Goal: Task Accomplishment & Management: Use online tool/utility

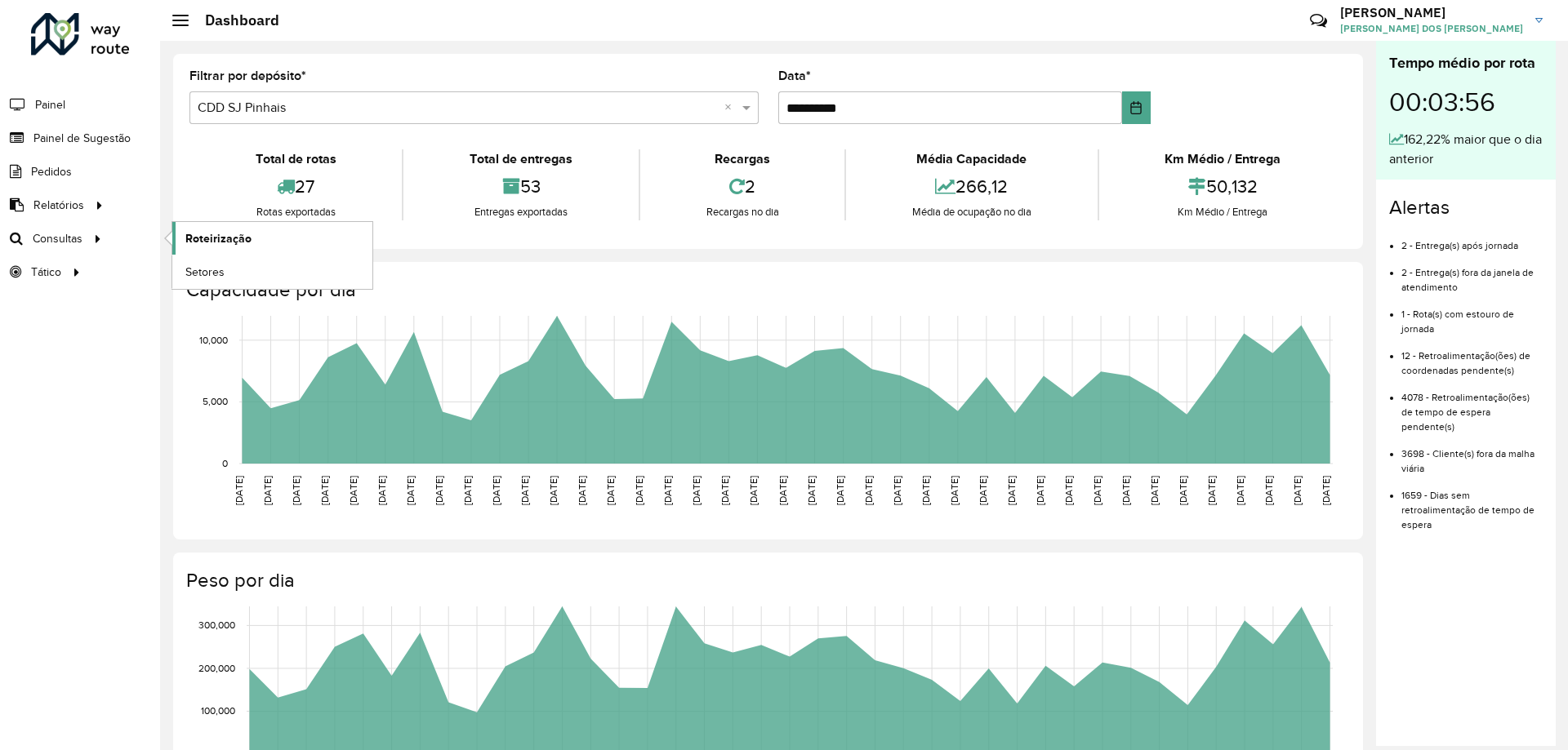
click at [216, 245] on span "Roteirização" at bounding box center [219, 238] width 66 height 17
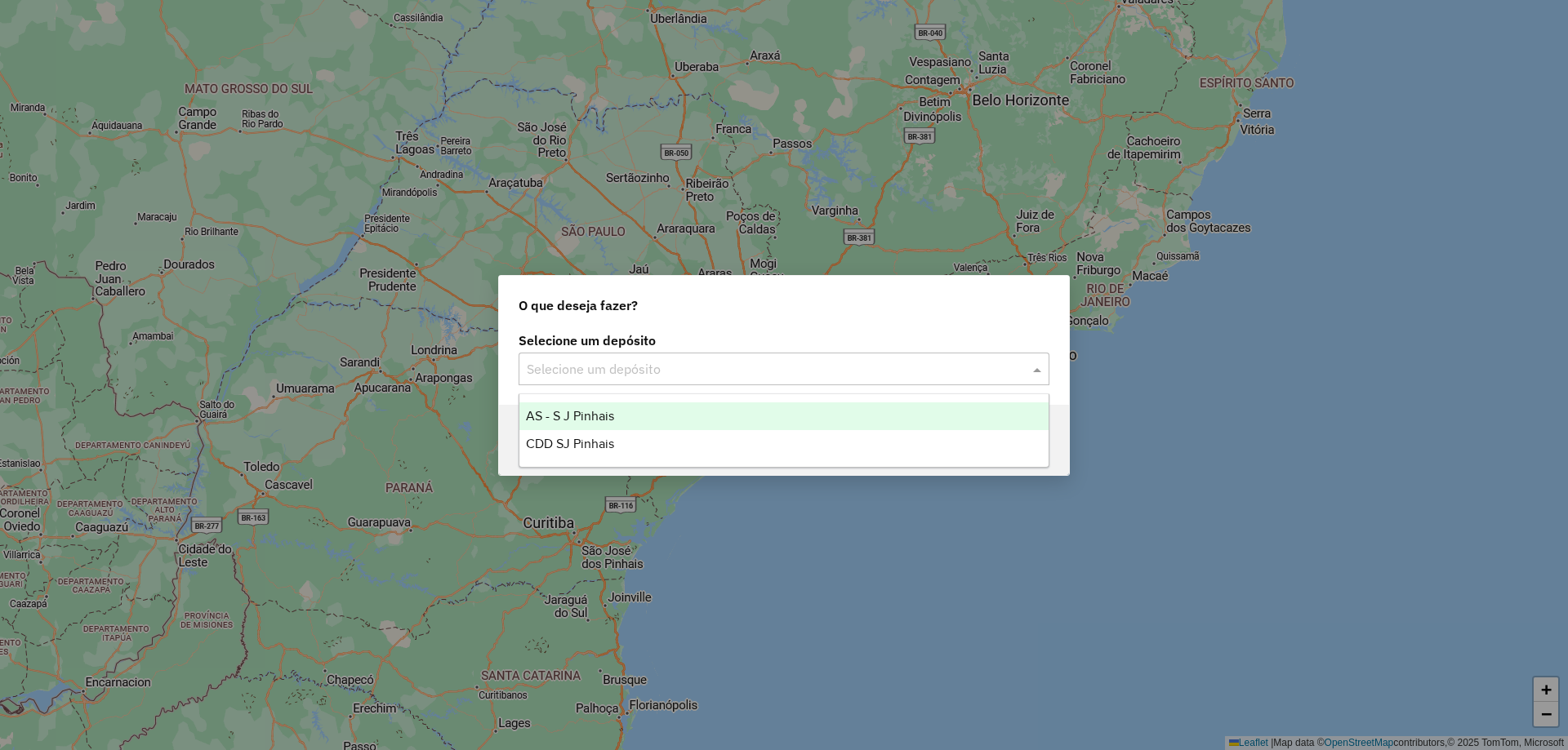
click at [688, 360] on input "text" at bounding box center [767, 370] width 482 height 20
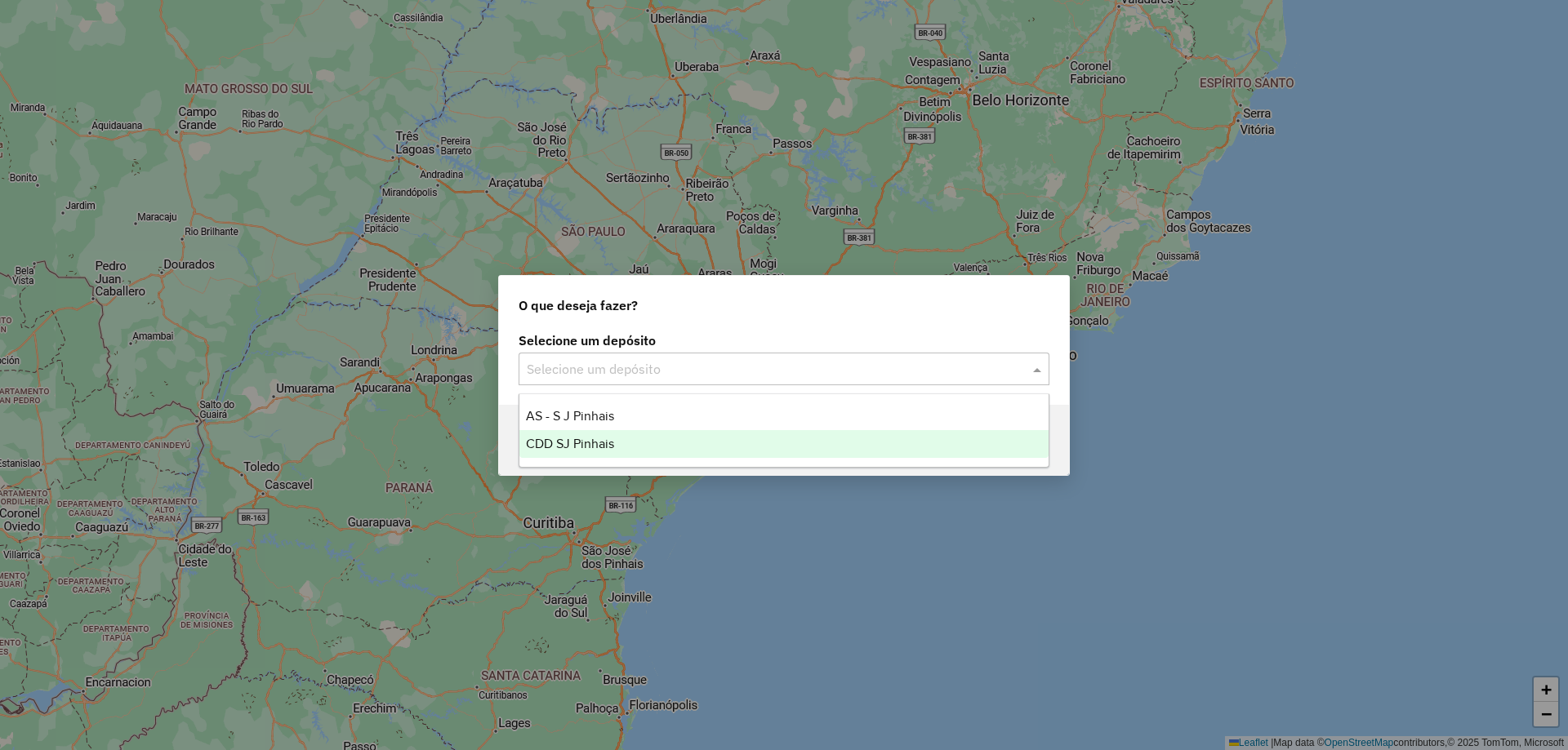
click at [641, 445] on div "CDD SJ Pinhais" at bounding box center [783, 445] width 529 height 28
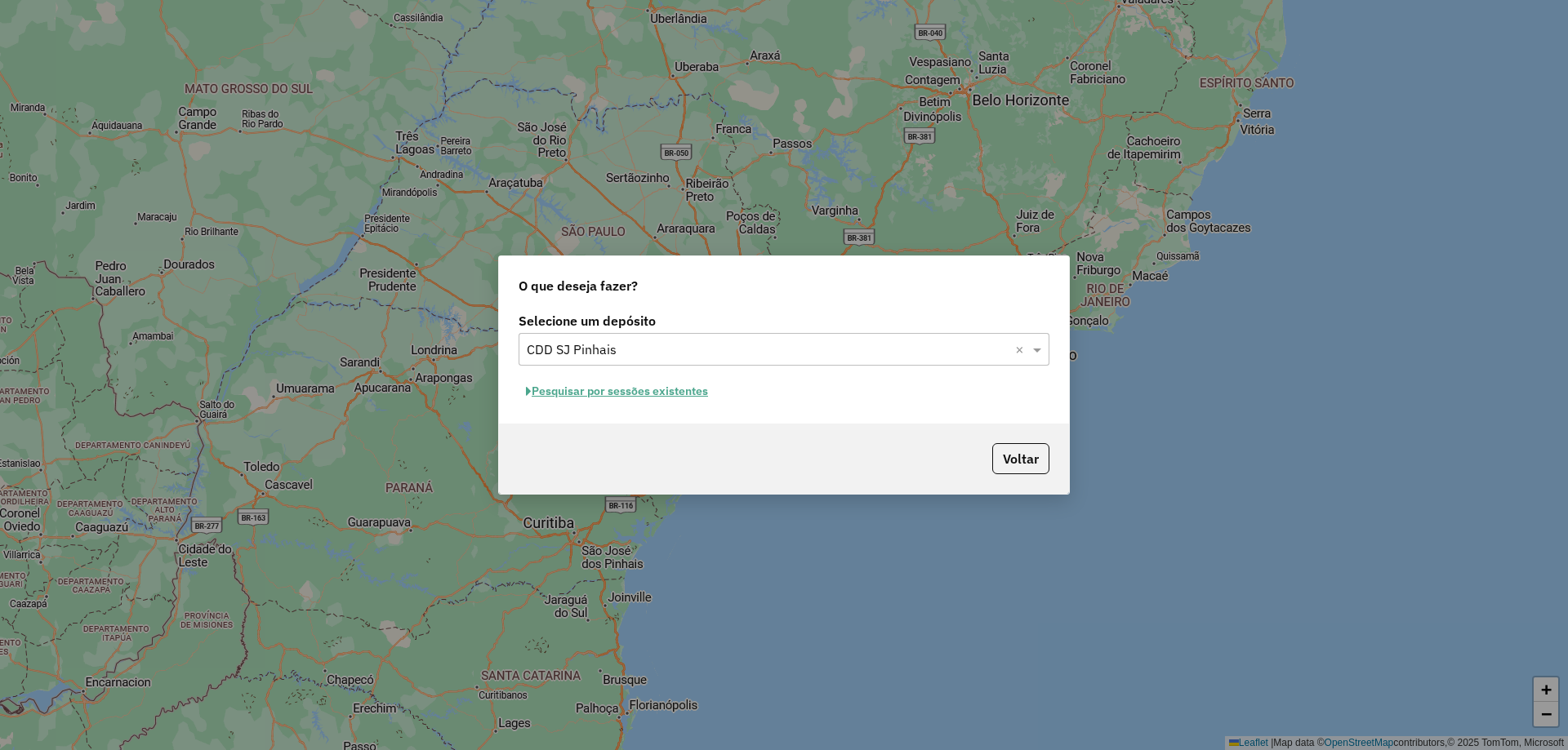
click at [658, 392] on button "Pesquisar por sessões existentes" at bounding box center [617, 392] width 197 height 26
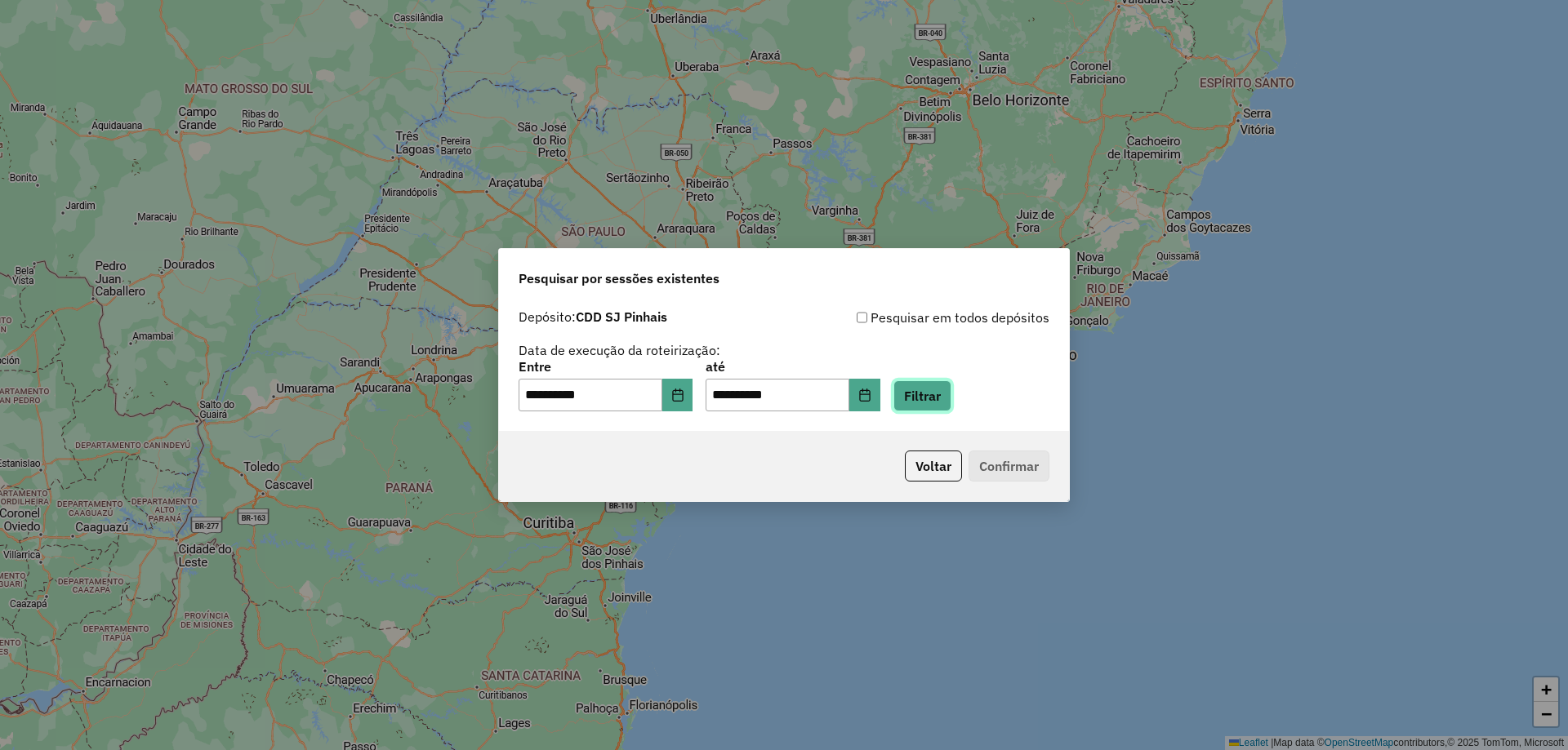
click at [951, 393] on button "Filtrar" at bounding box center [922, 396] width 58 height 31
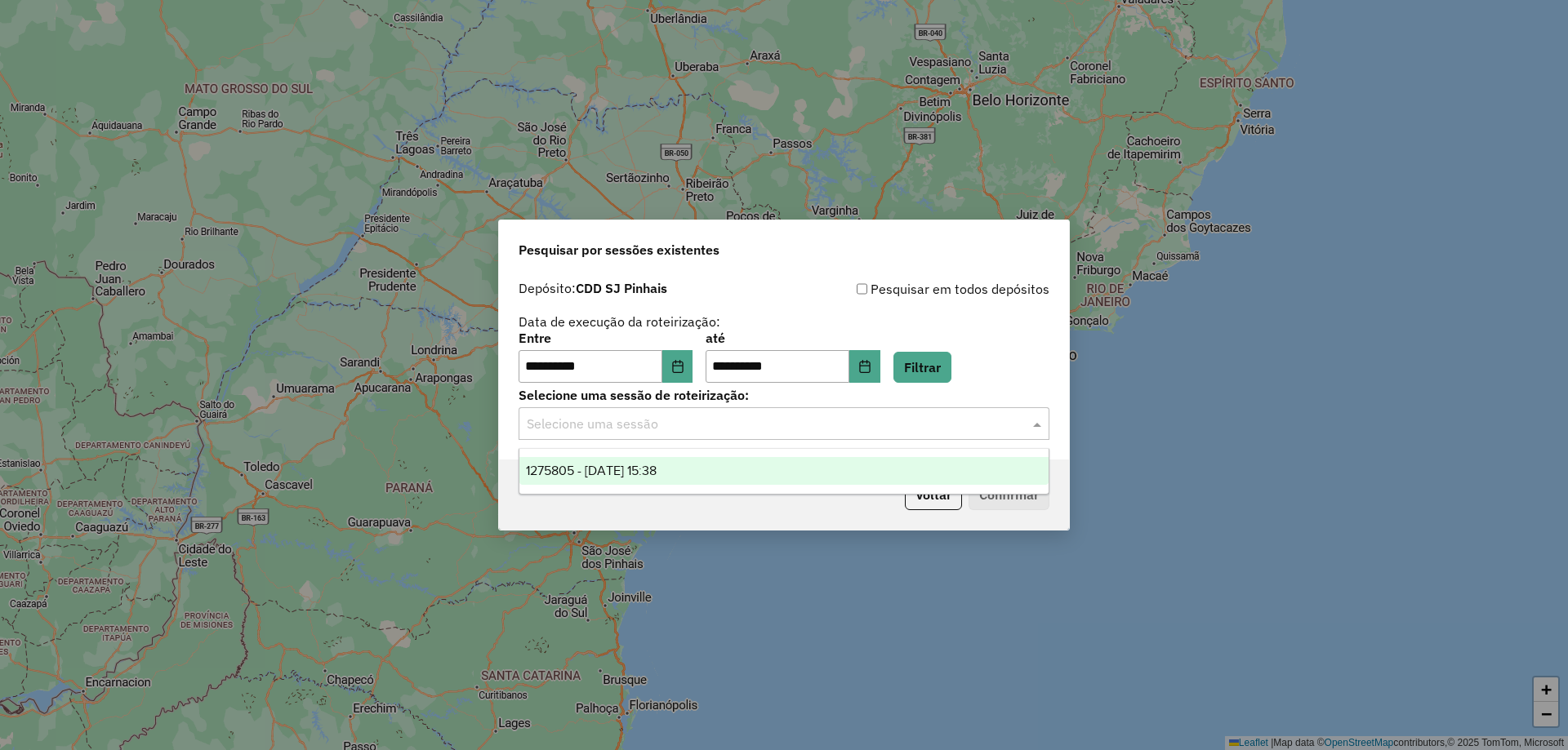
click at [779, 430] on input "text" at bounding box center [767, 425] width 482 height 20
click at [690, 474] on div "1275805 - [DATE] 15:38" at bounding box center [783, 471] width 529 height 28
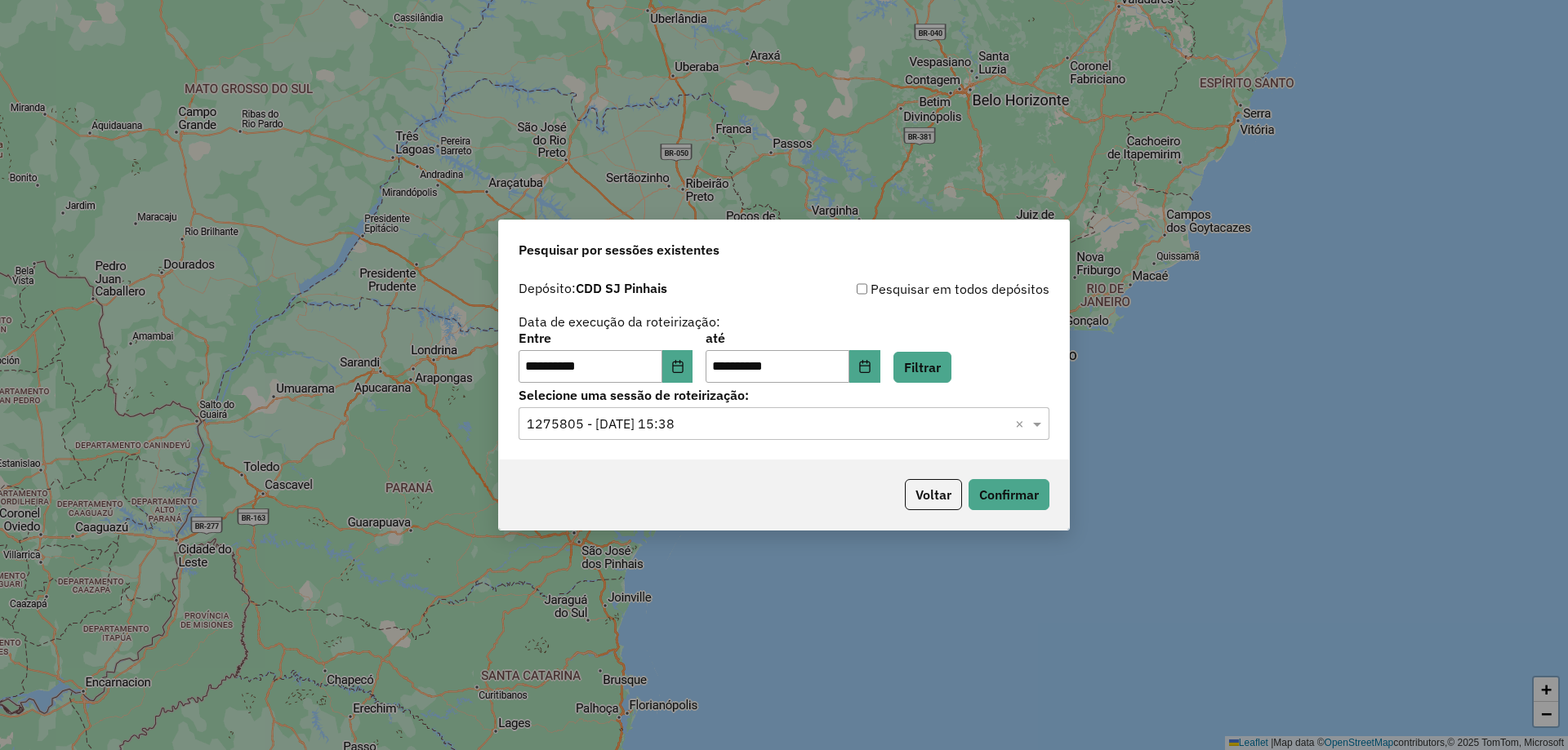
click at [834, 490] on div "Voltar Confirmar" at bounding box center [784, 494] width 570 height 70
click at [981, 498] on button "Confirmar" at bounding box center [1009, 494] width 81 height 31
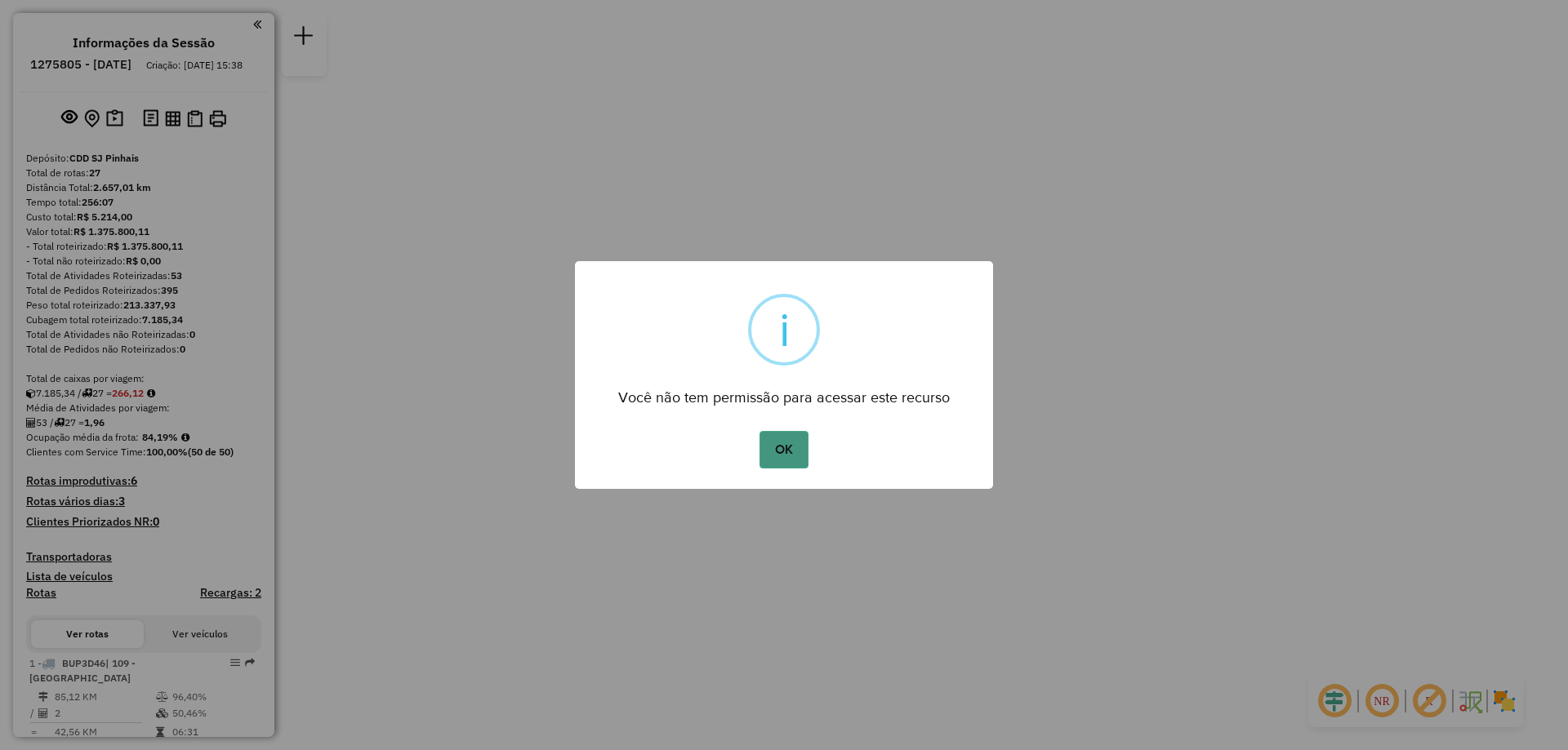
click at [797, 462] on button "OK" at bounding box center [783, 450] width 48 height 37
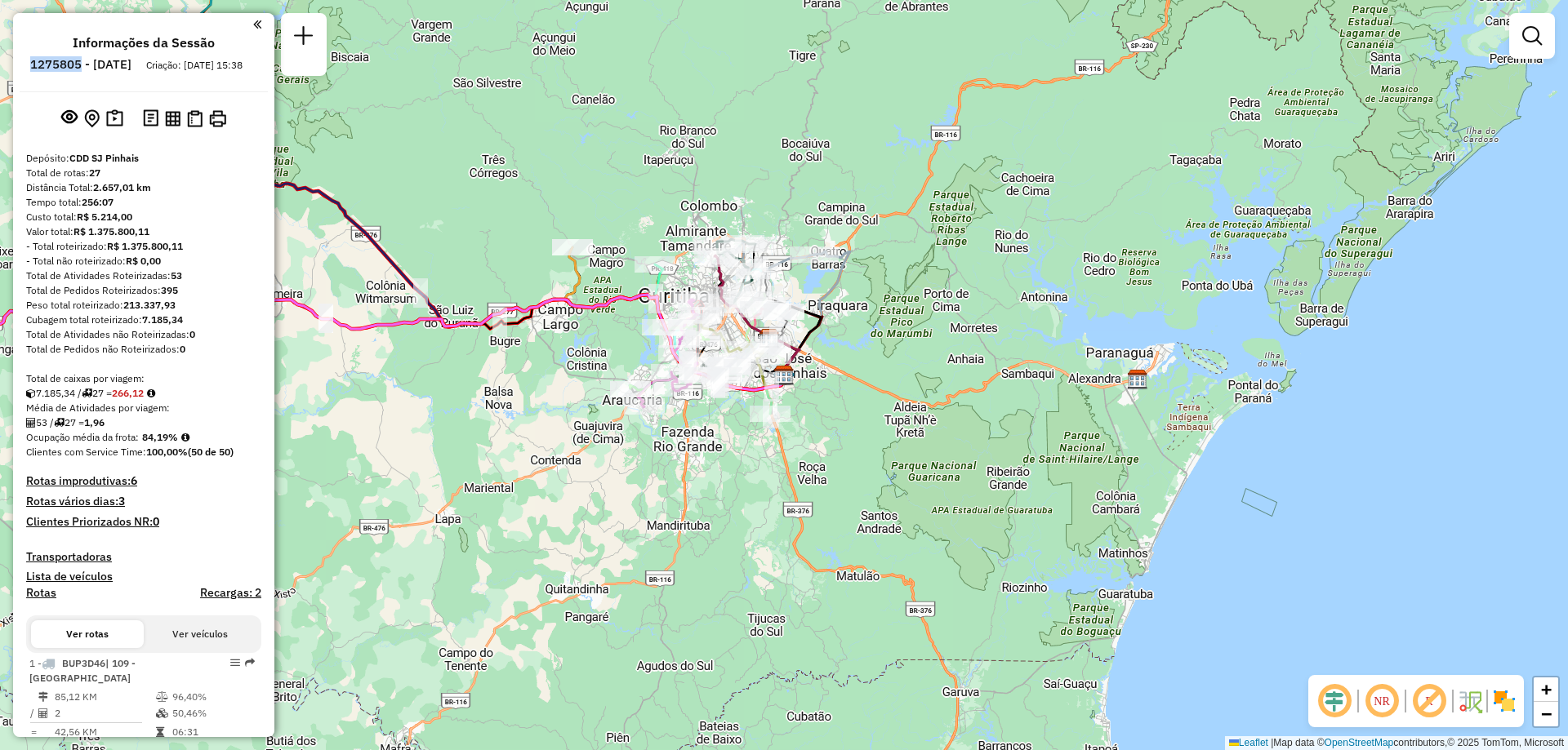
drag, startPoint x: 75, startPoint y: 62, endPoint x: 124, endPoint y: 60, distance: 49.0
click at [124, 60] on li "1275805 - [DATE]" at bounding box center [81, 68] width 109 height 22
copy h6 "1275805"
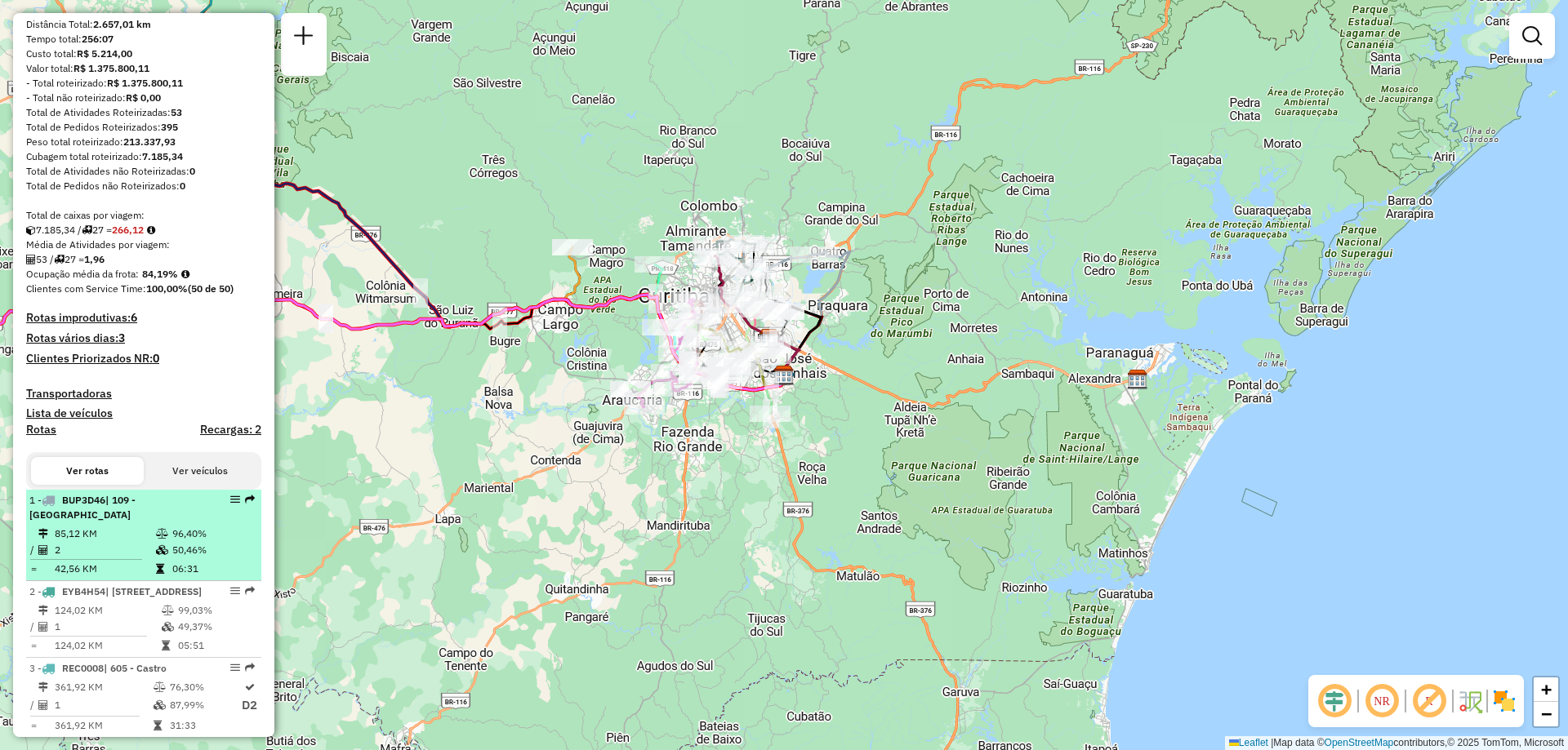
scroll to position [245, 0]
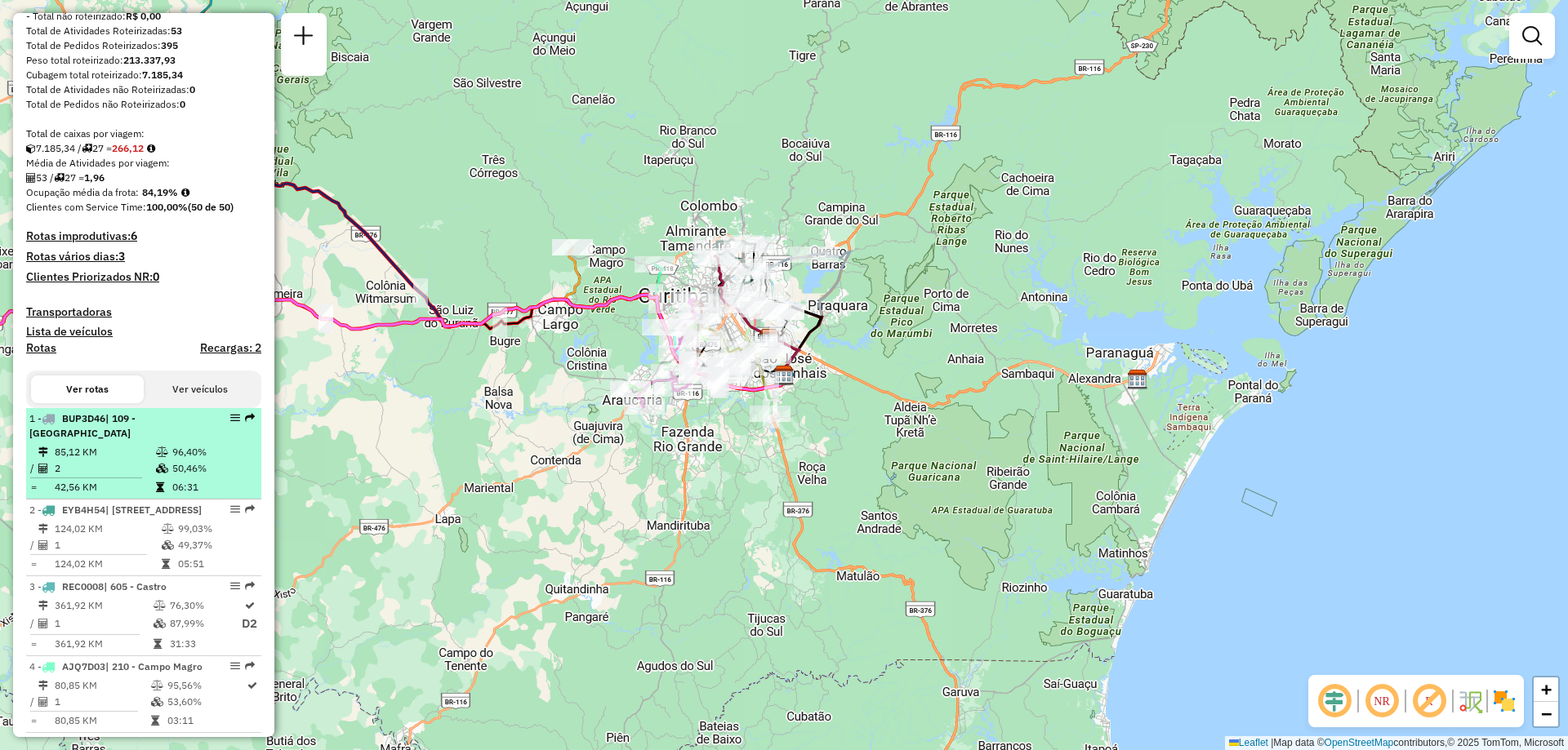
click at [200, 480] on td "06:31" at bounding box center [213, 488] width 83 height 17
select select "**********"
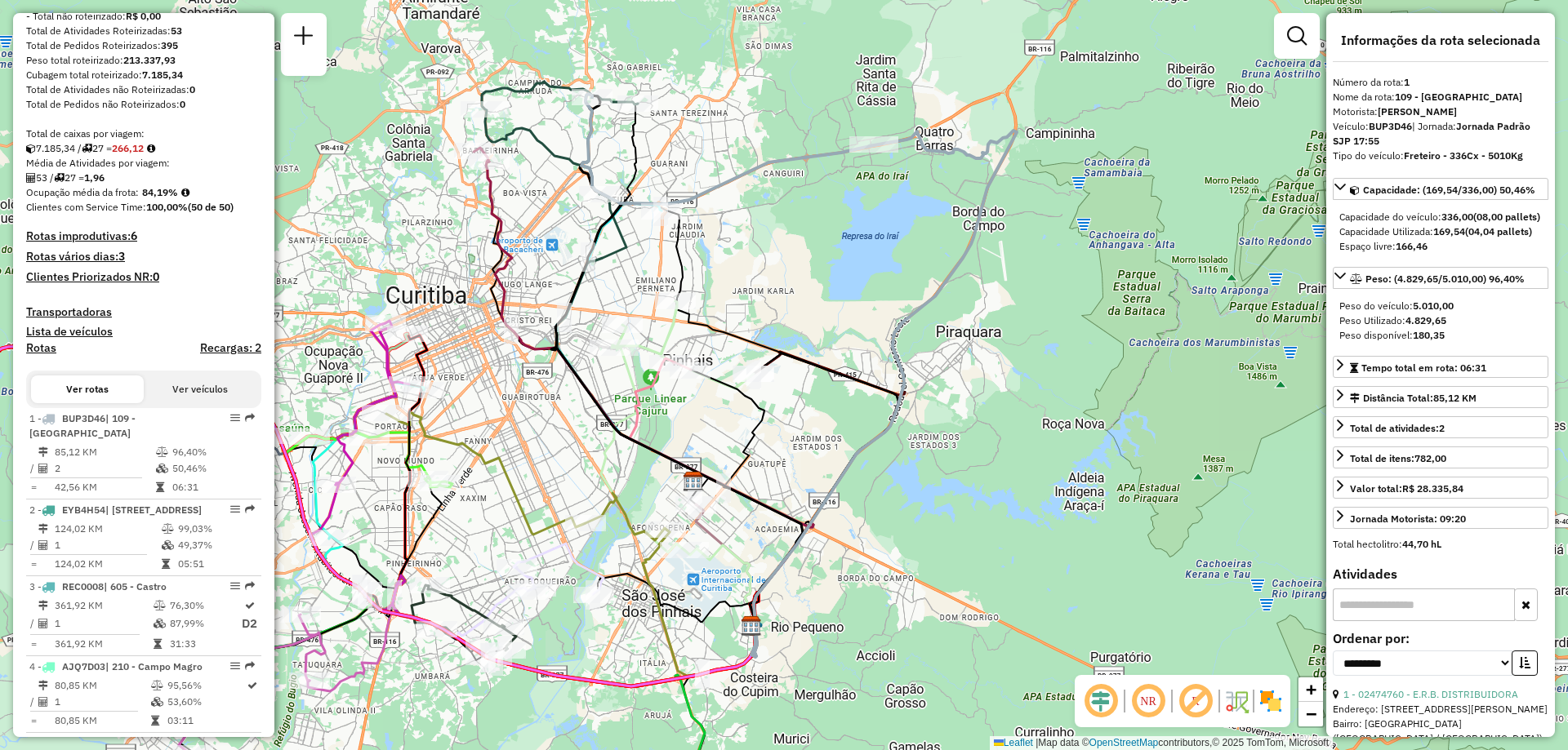
scroll to position [408, 0]
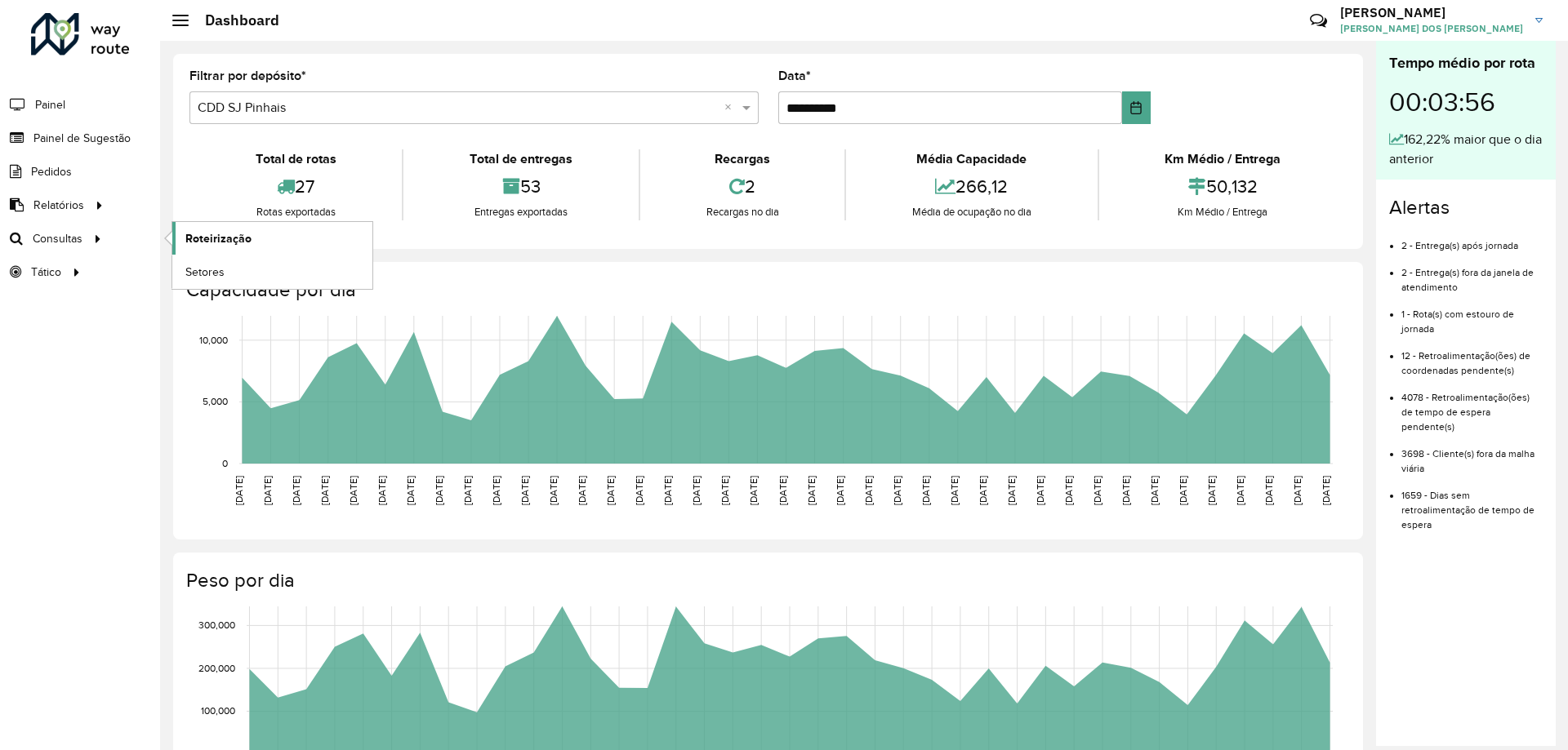
click at [203, 239] on span "Roteirização" at bounding box center [219, 238] width 66 height 17
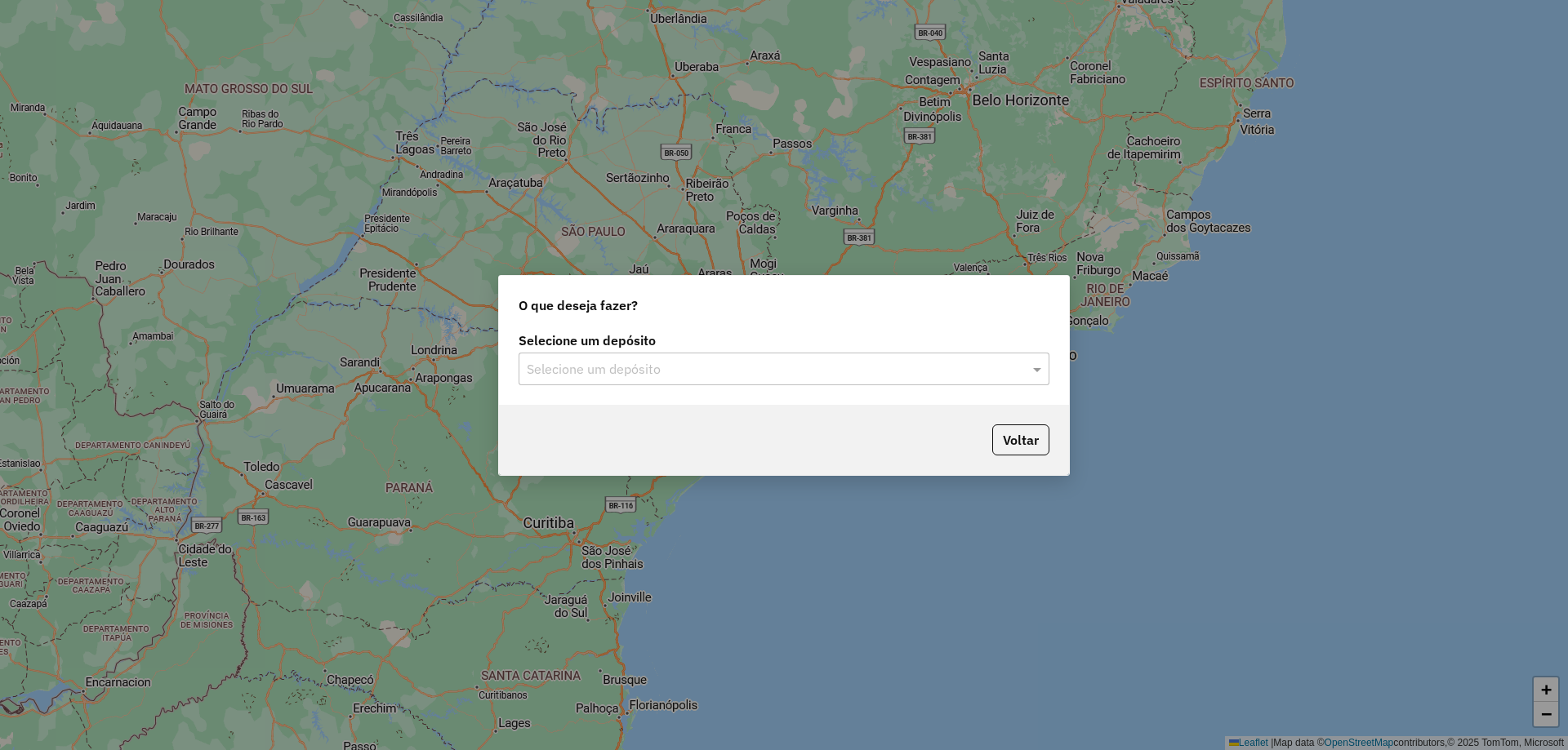
click at [627, 372] on input "text" at bounding box center [767, 370] width 482 height 20
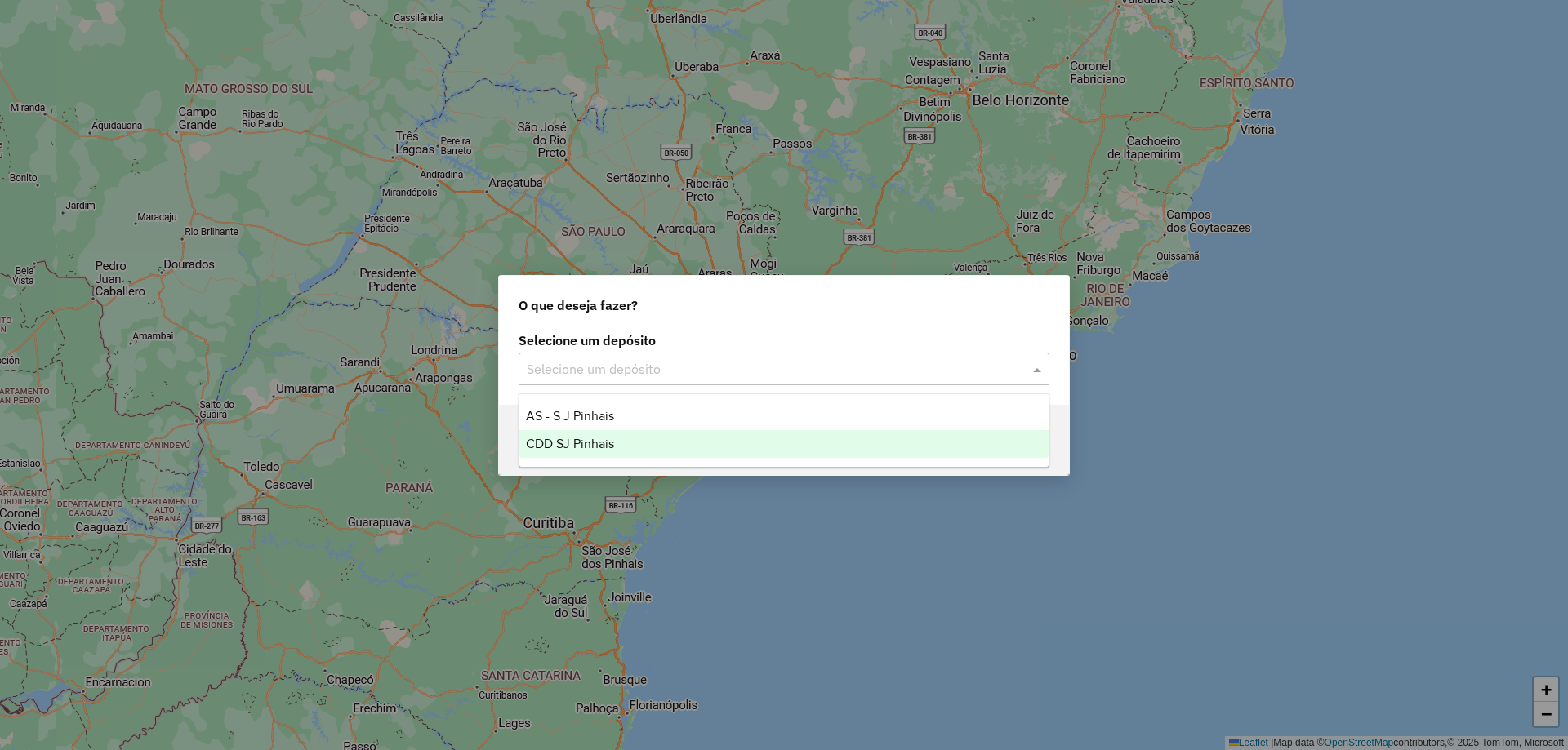
click at [602, 449] on span "CDD SJ Pinhais" at bounding box center [570, 444] width 89 height 14
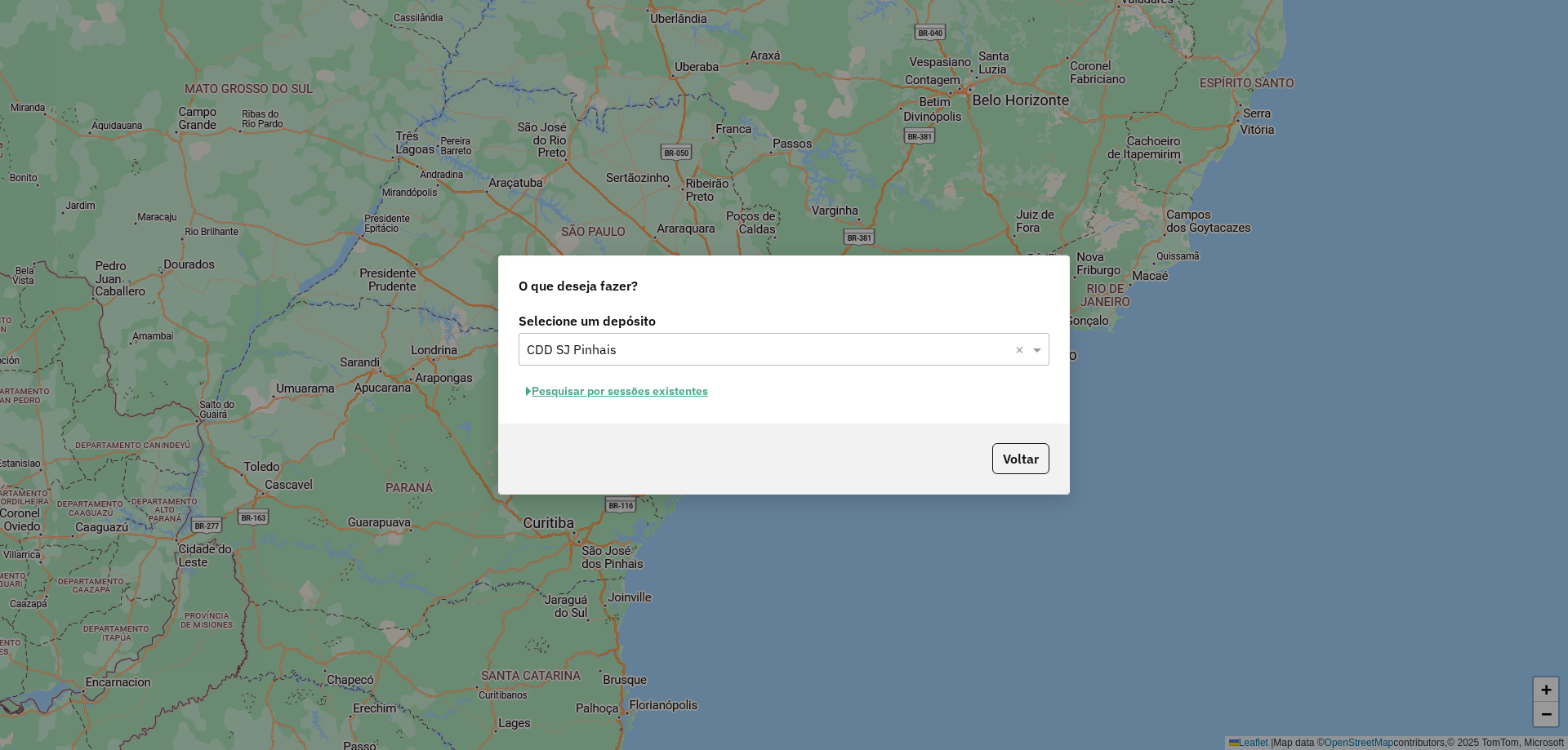
click at [670, 393] on button "Pesquisar por sessões existentes" at bounding box center [617, 392] width 197 height 26
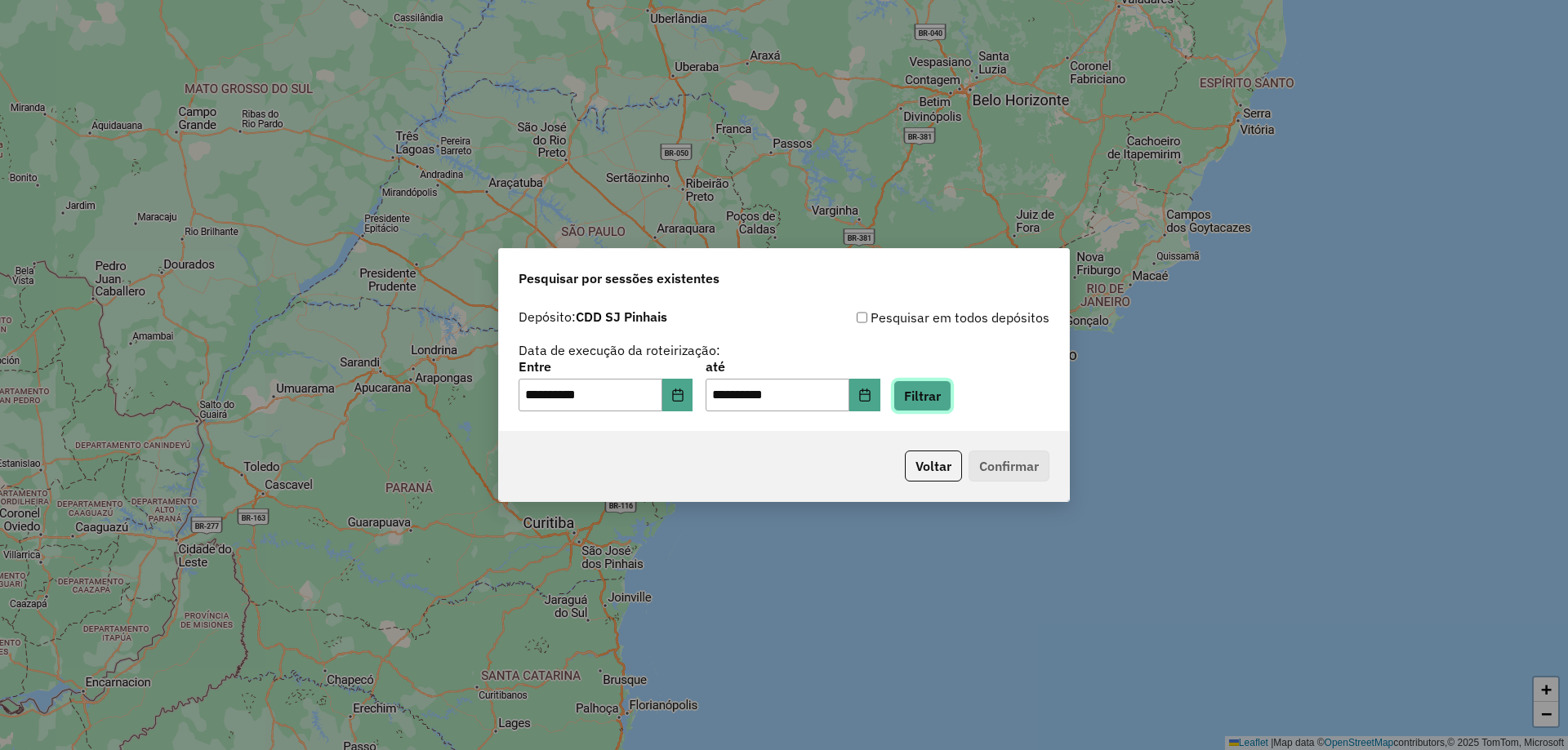
click at [948, 397] on button "Filtrar" at bounding box center [922, 396] width 58 height 31
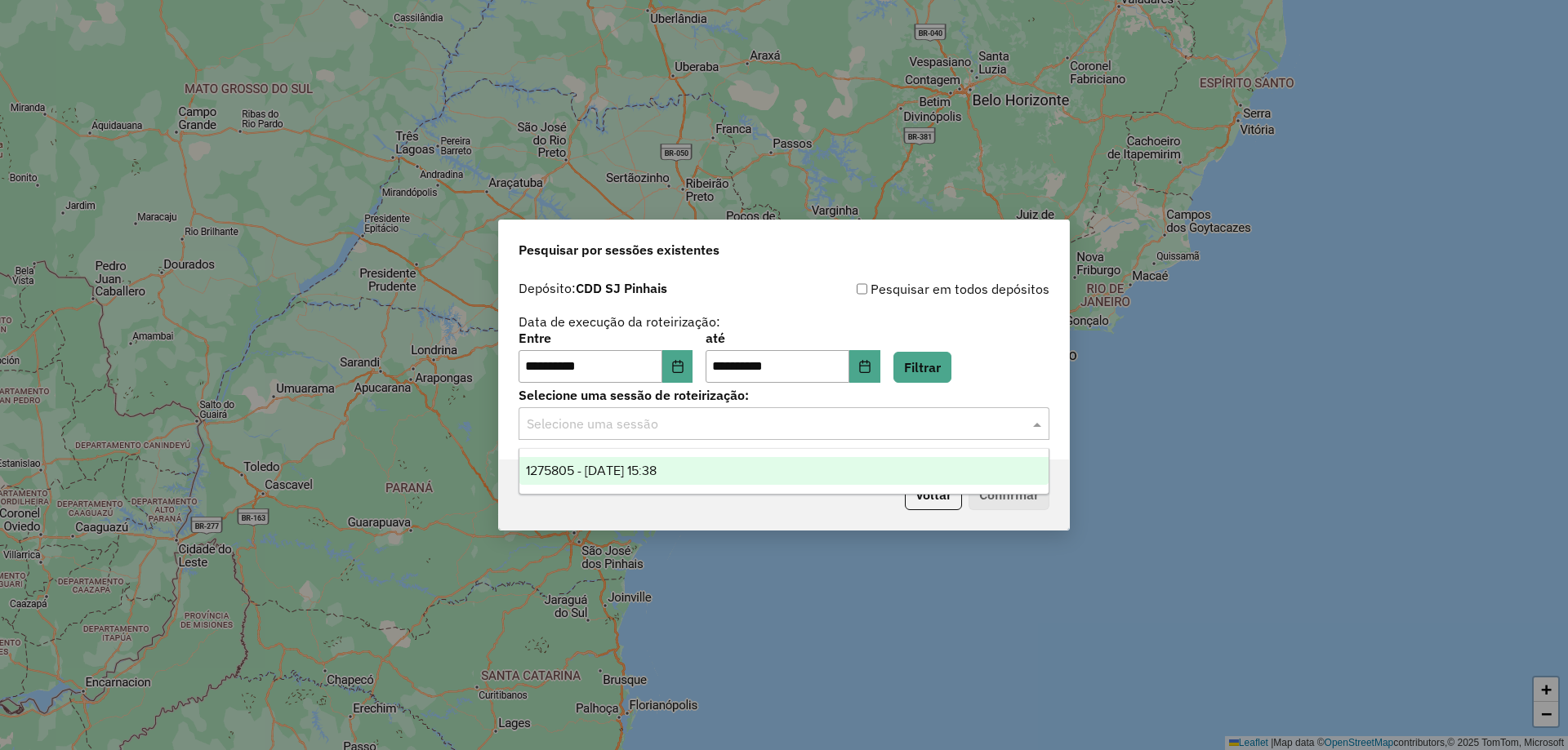
click at [777, 426] on input "text" at bounding box center [767, 425] width 482 height 20
click at [604, 462] on div "1275805 - [DATE] 15:38" at bounding box center [783, 471] width 529 height 28
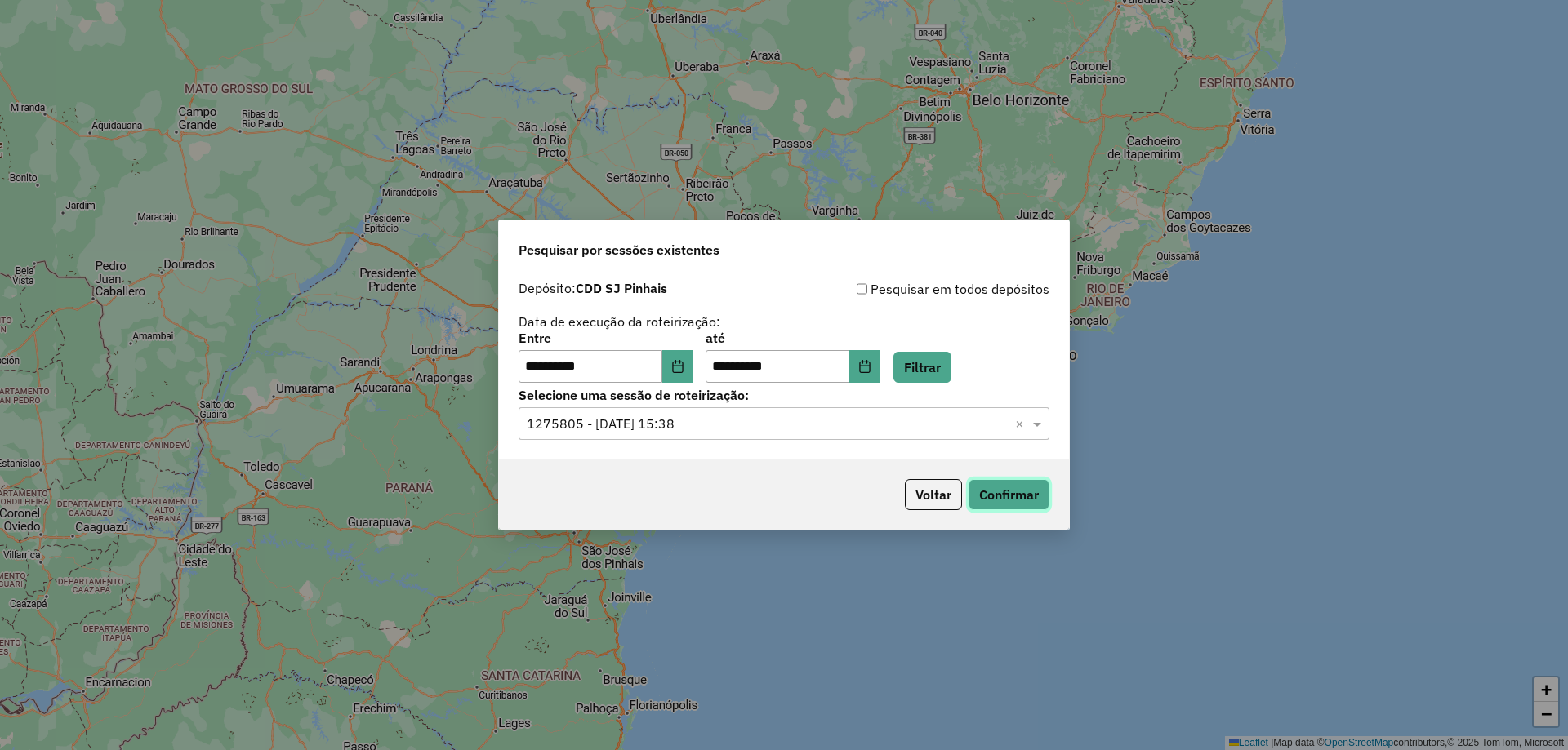
click at [1000, 490] on button "Confirmar" at bounding box center [1009, 494] width 81 height 31
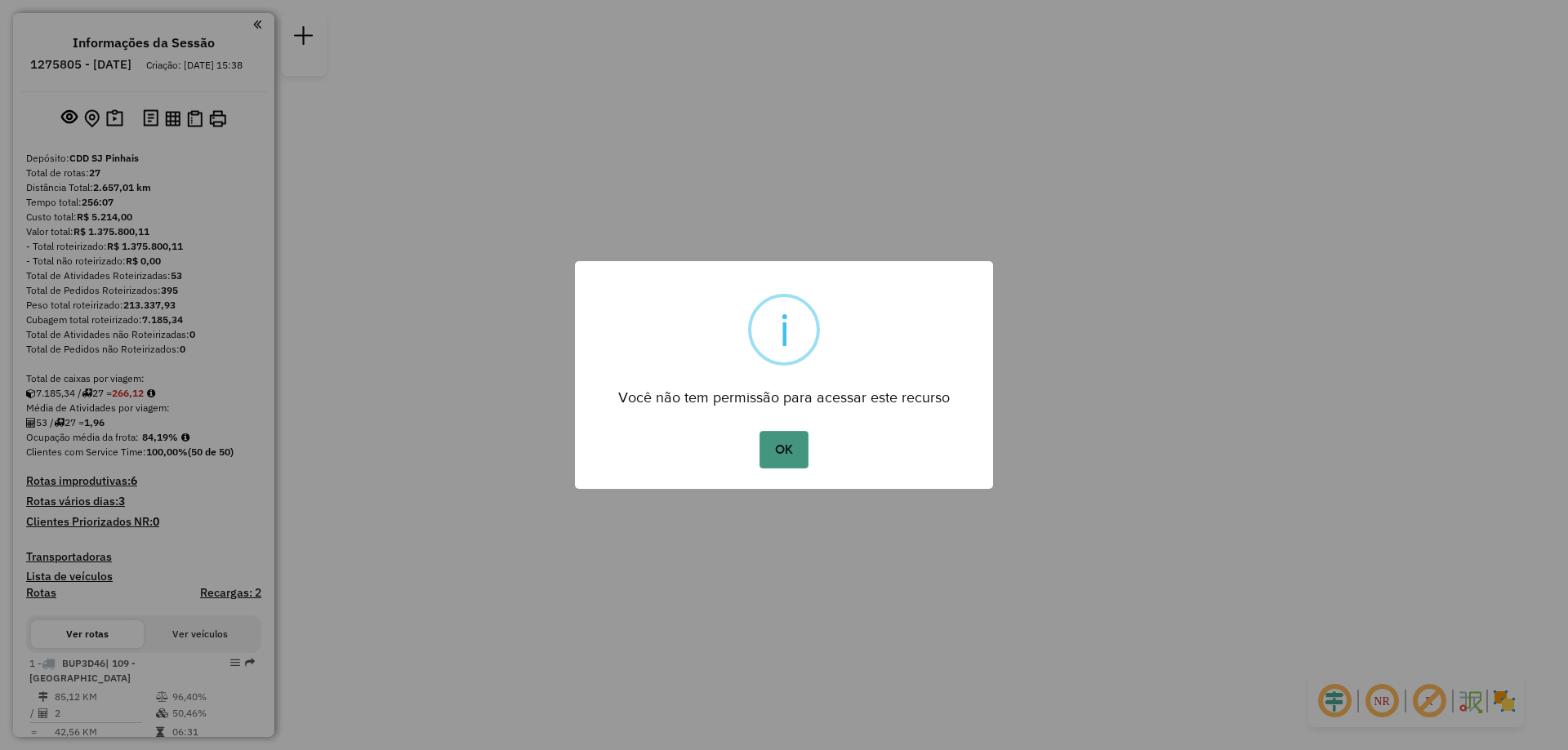
click at [788, 464] on button "OK" at bounding box center [783, 450] width 48 height 37
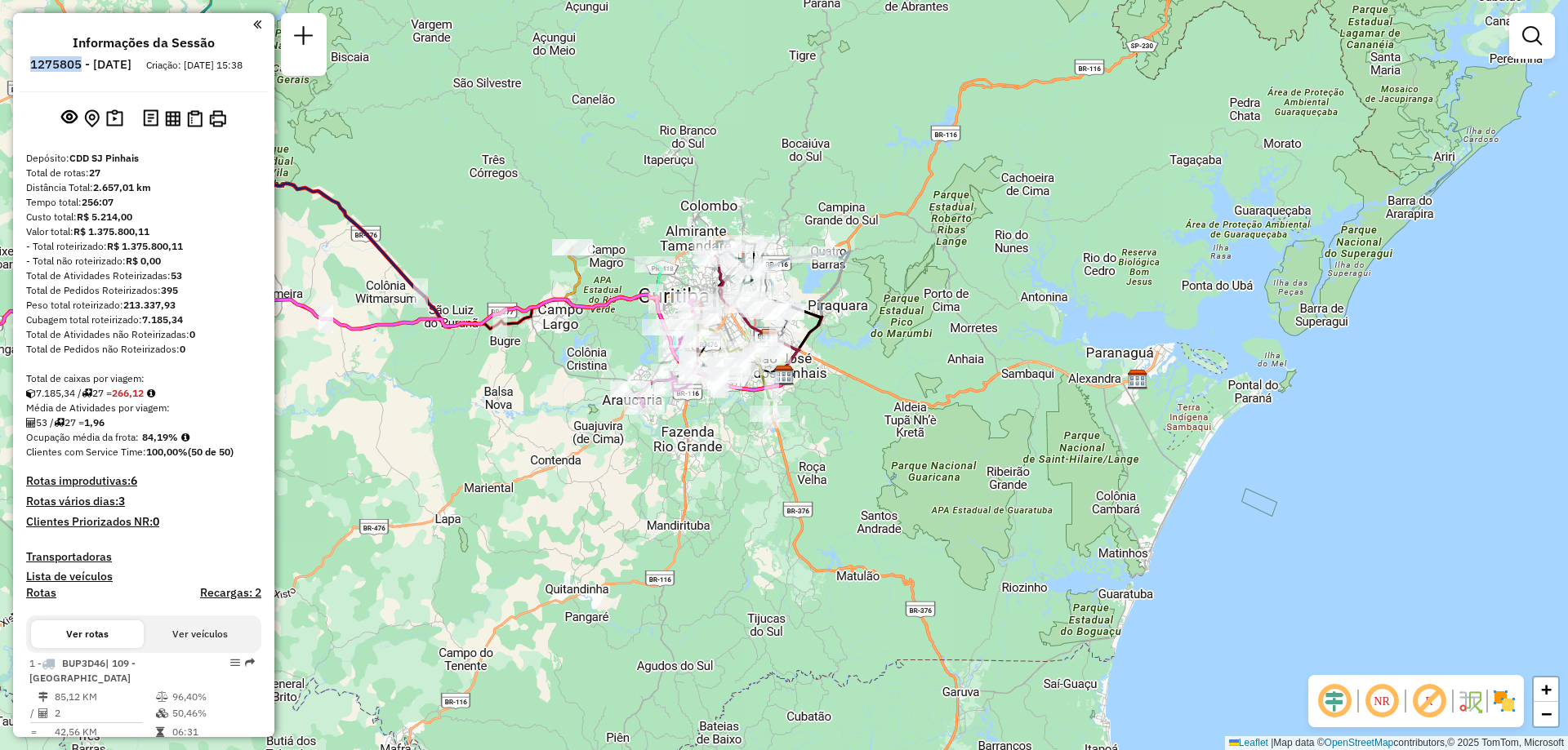
drag, startPoint x: 71, startPoint y: 58, endPoint x: 126, endPoint y: 66, distance: 55.6
click at [126, 66] on li "1275805 - [DATE]" at bounding box center [81, 68] width 109 height 22
copy h6 "1275805"
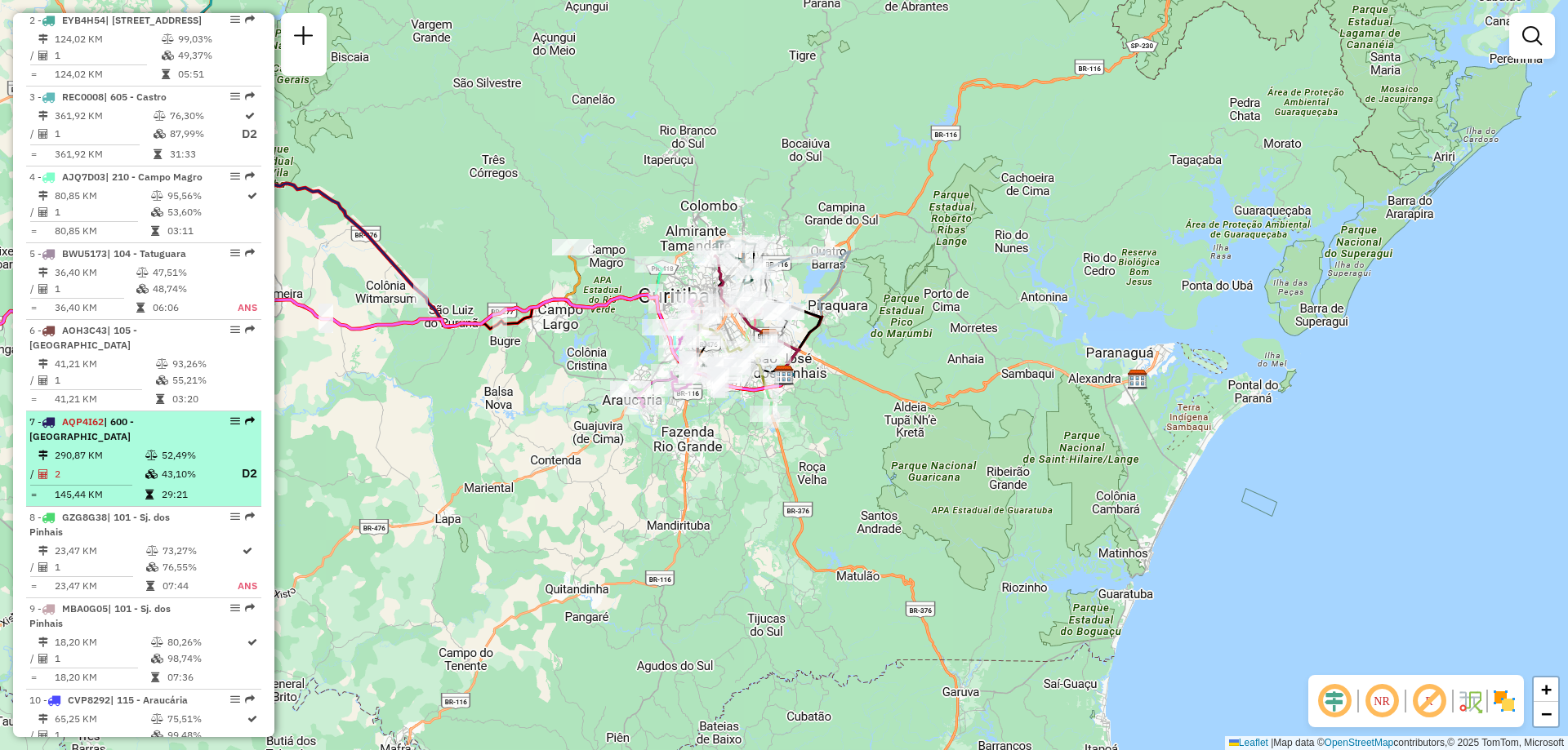
scroll to position [816, 0]
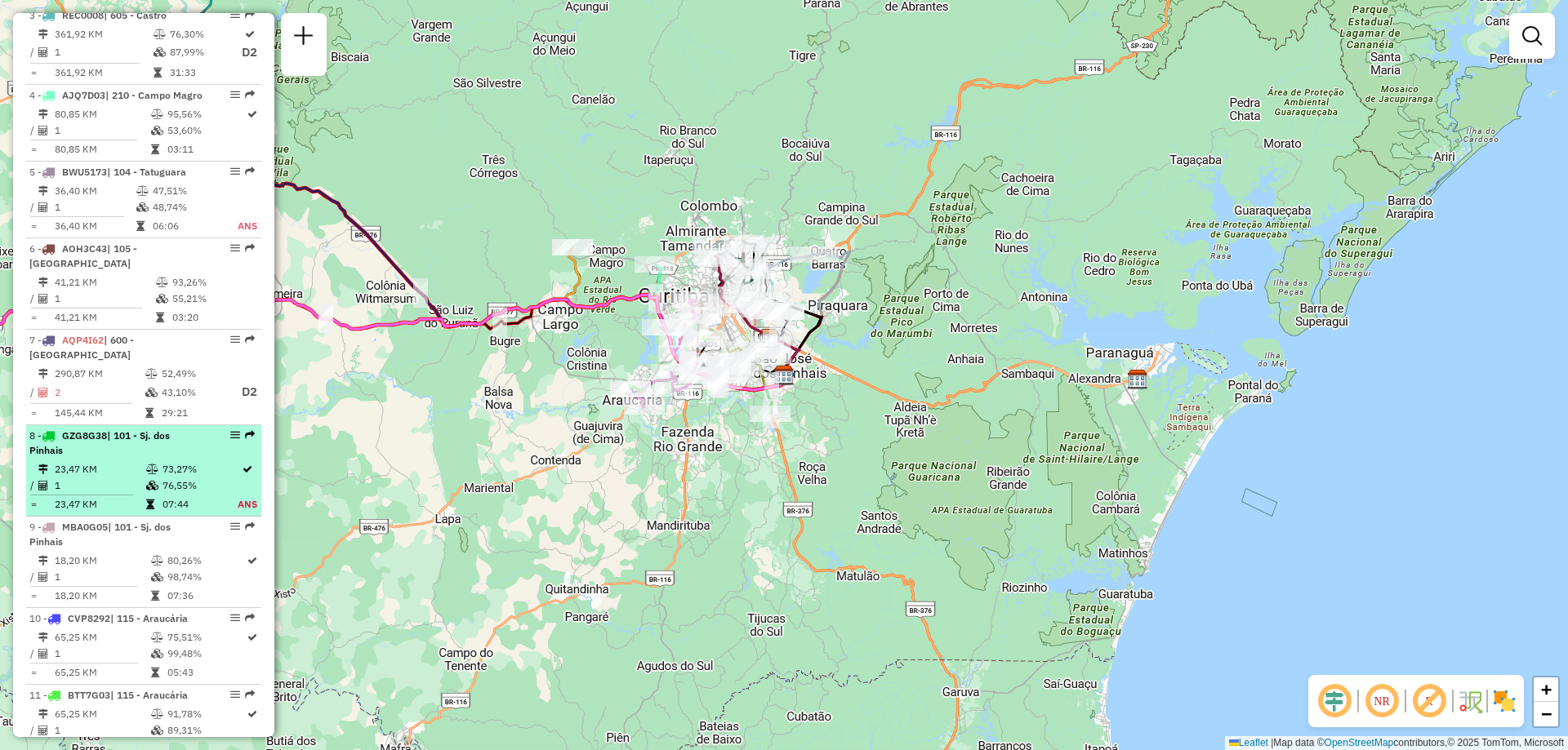
click at [118, 478] on td "23,47 KM" at bounding box center [99, 469] width 91 height 17
select select "**********"
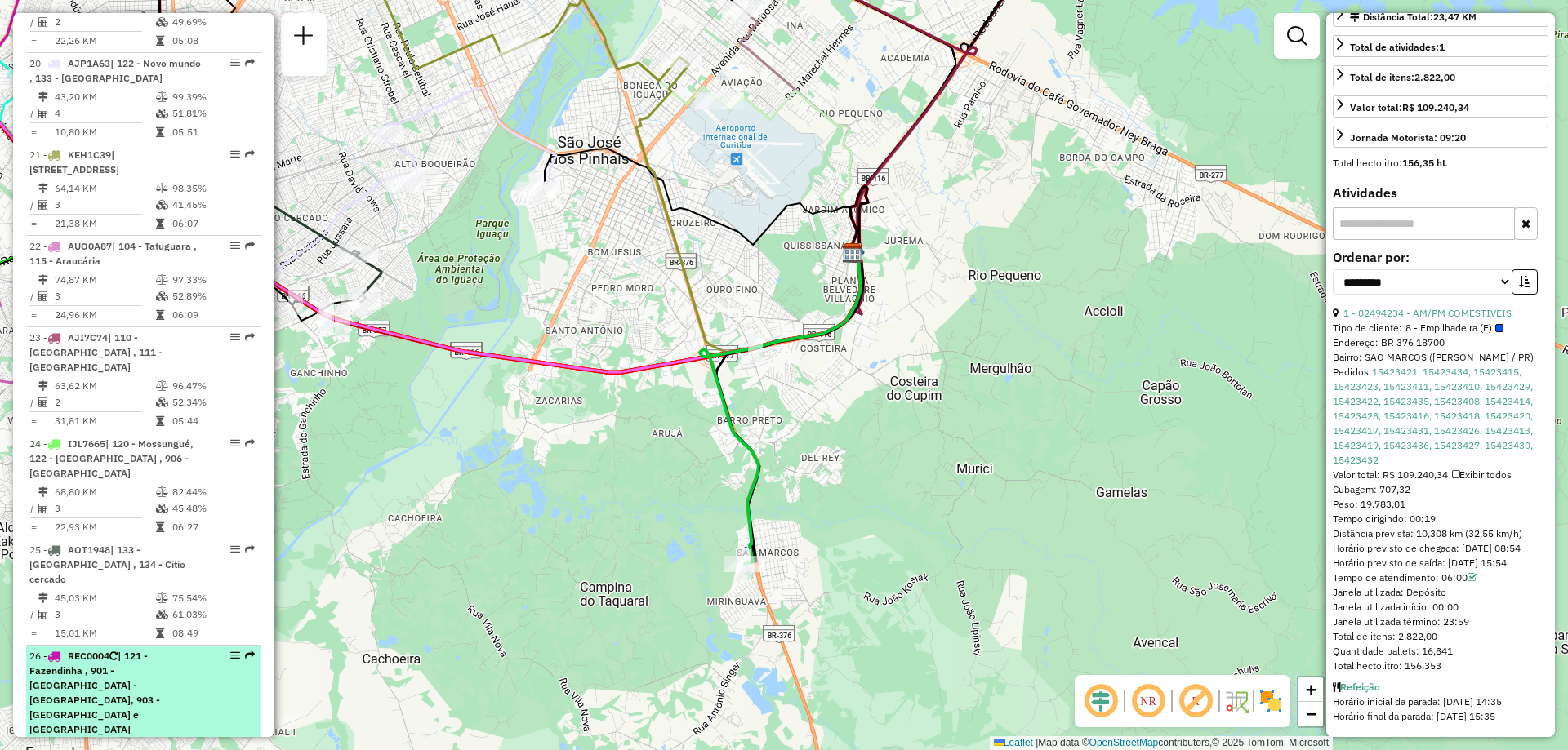
scroll to position [2364, 0]
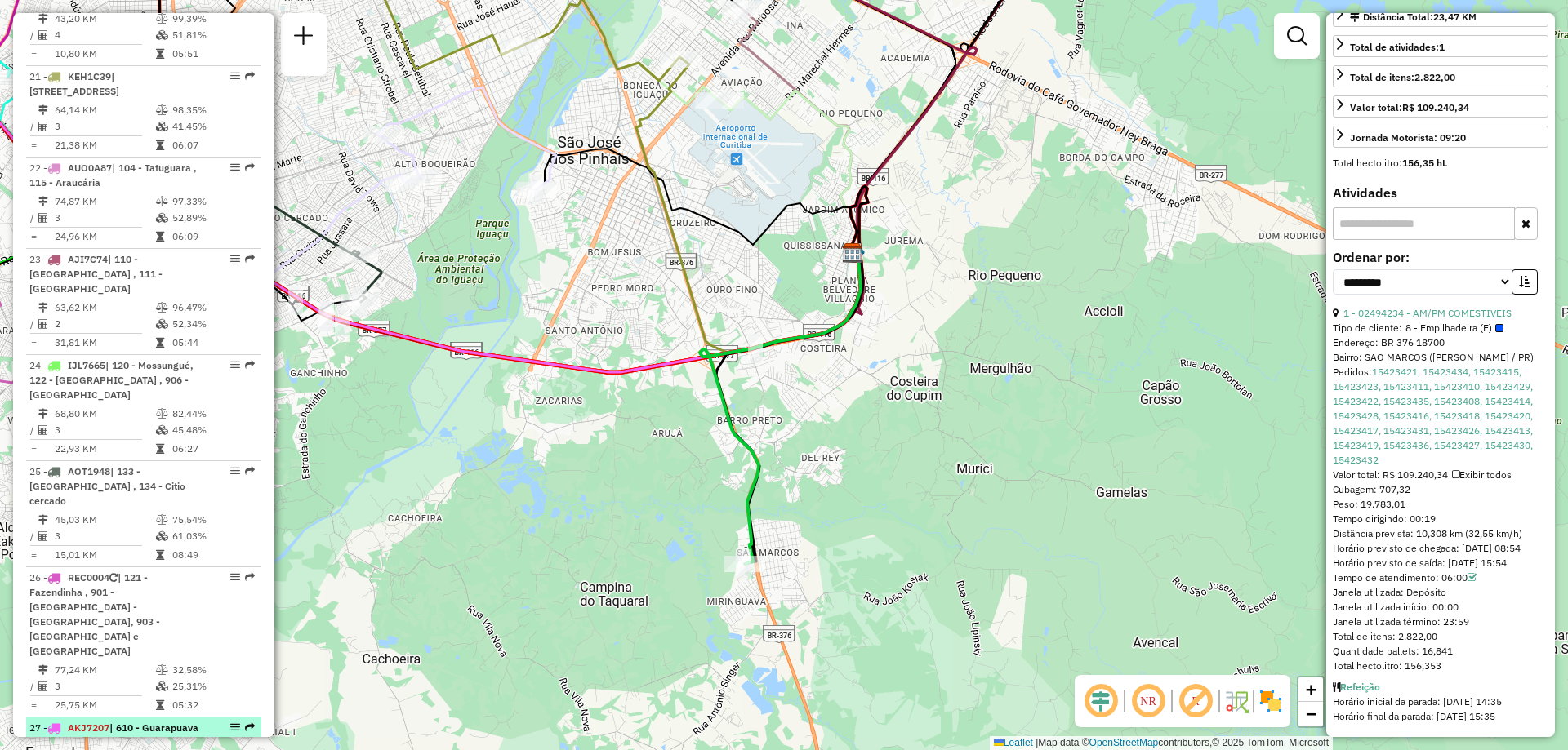
click at [126, 739] on td "455,72 KM" at bounding box center [99, 748] width 90 height 17
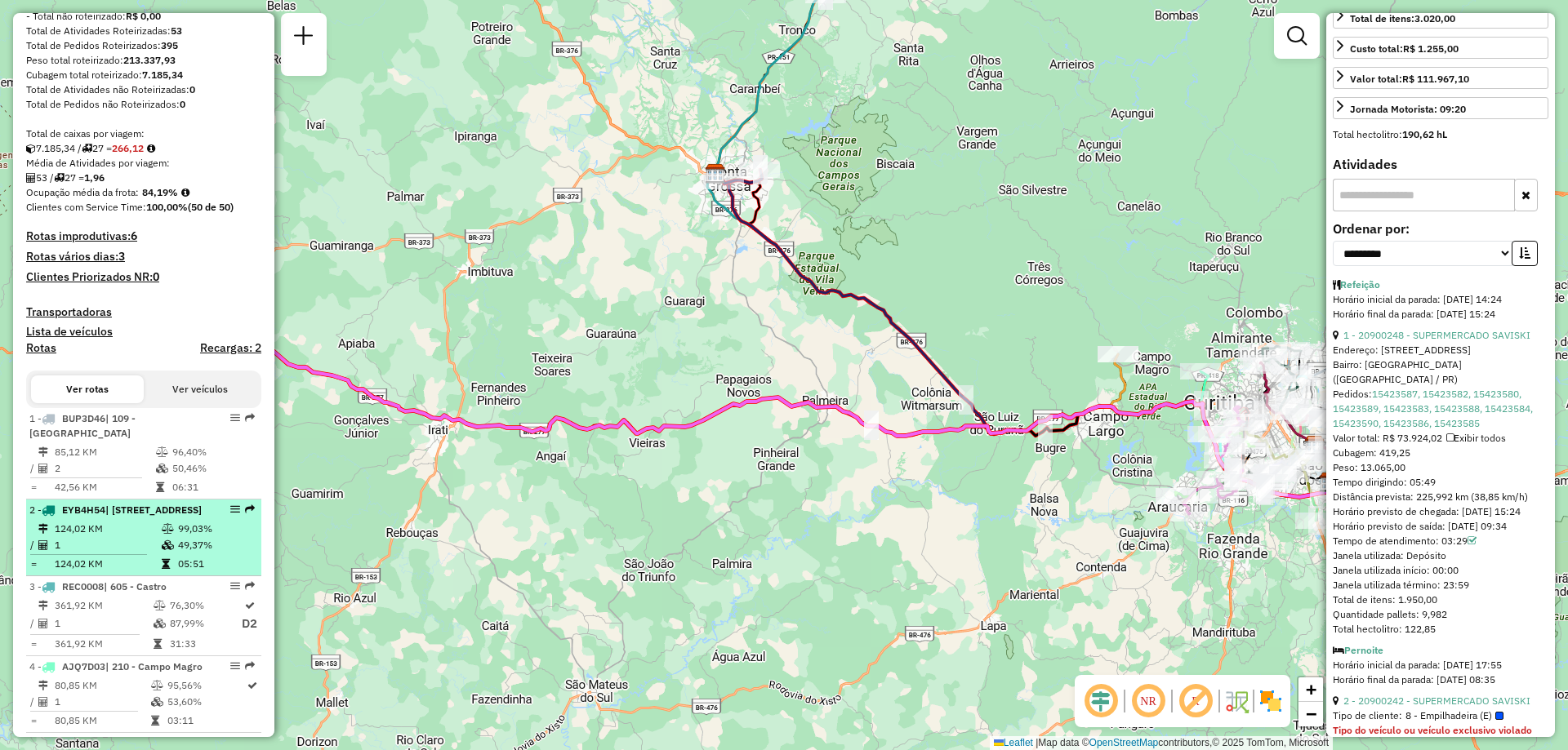
scroll to position [327, 0]
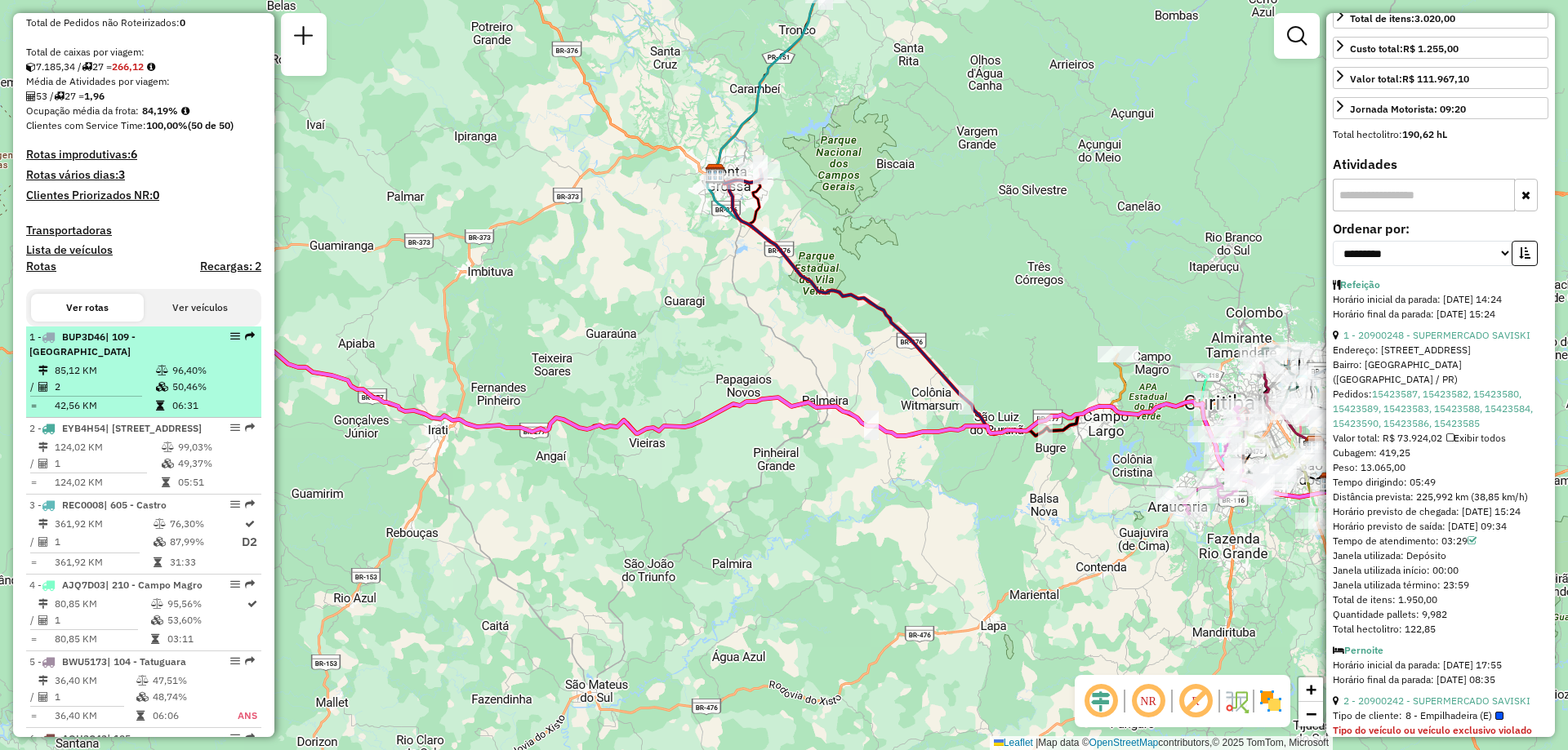
click at [131, 358] on div "1 - BUP3D46 | 109 - [GEOGRAPHIC_DATA]" at bounding box center [116, 344] width 173 height 30
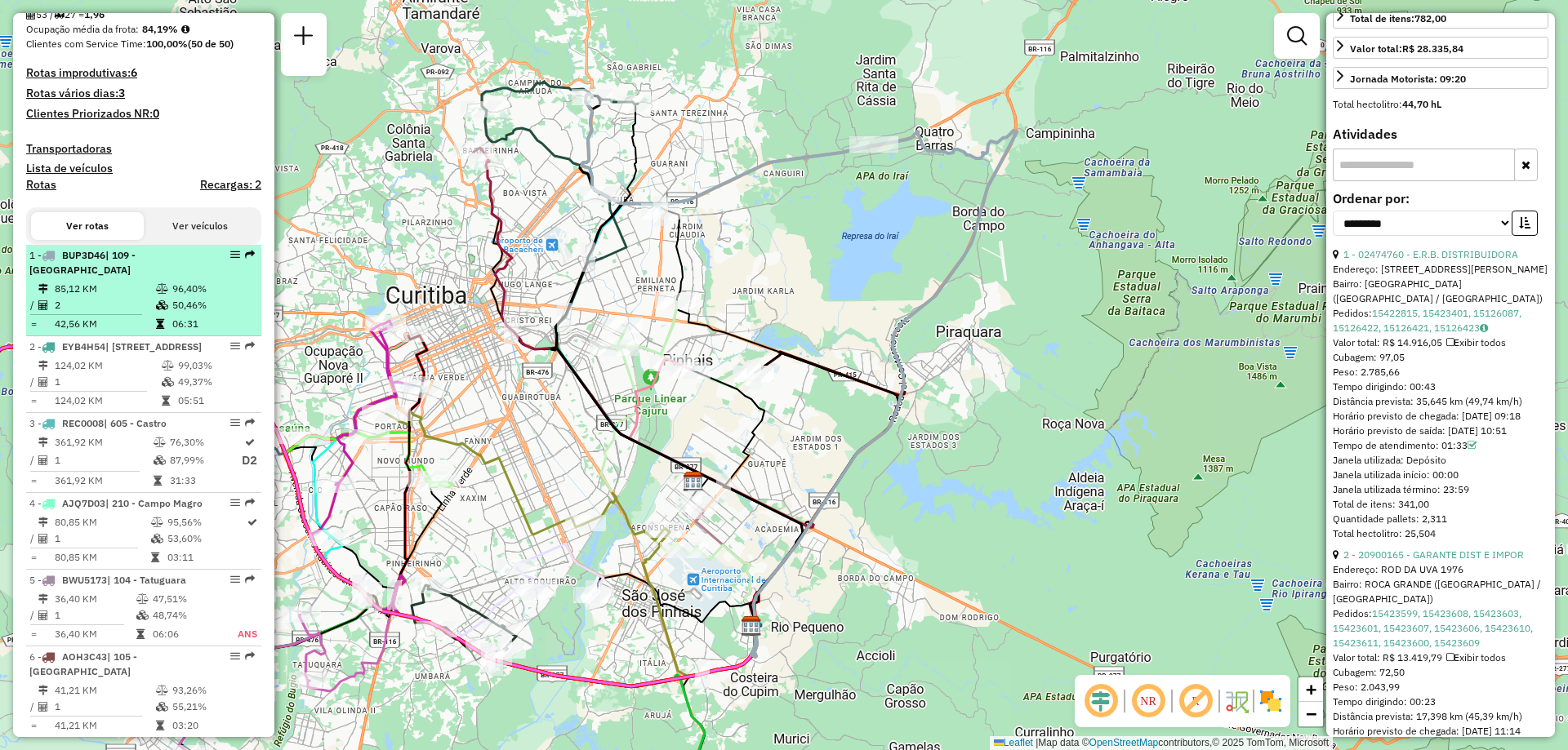
scroll to position [490, 0]
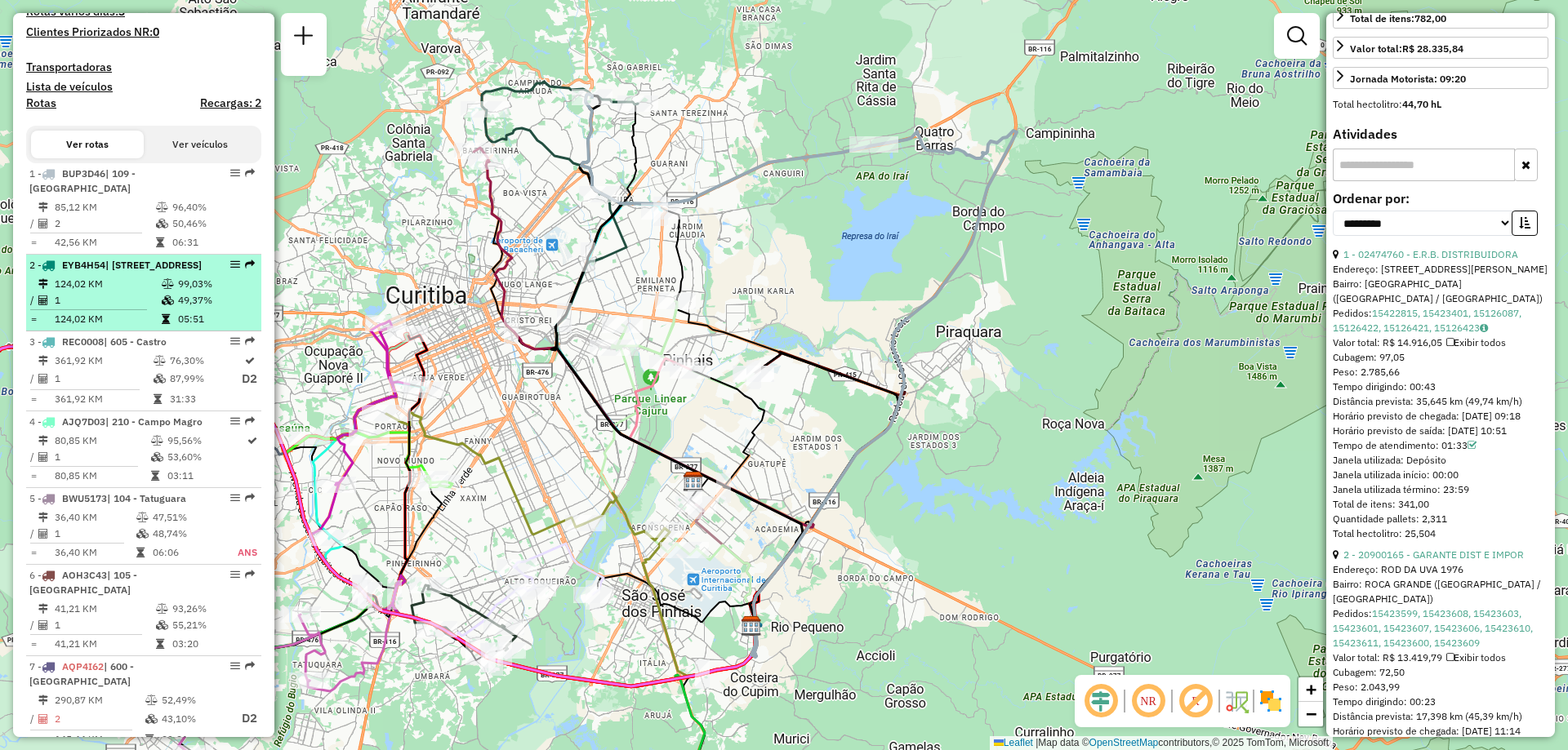
click at [106, 292] on td "124,02 KM" at bounding box center [107, 284] width 107 height 17
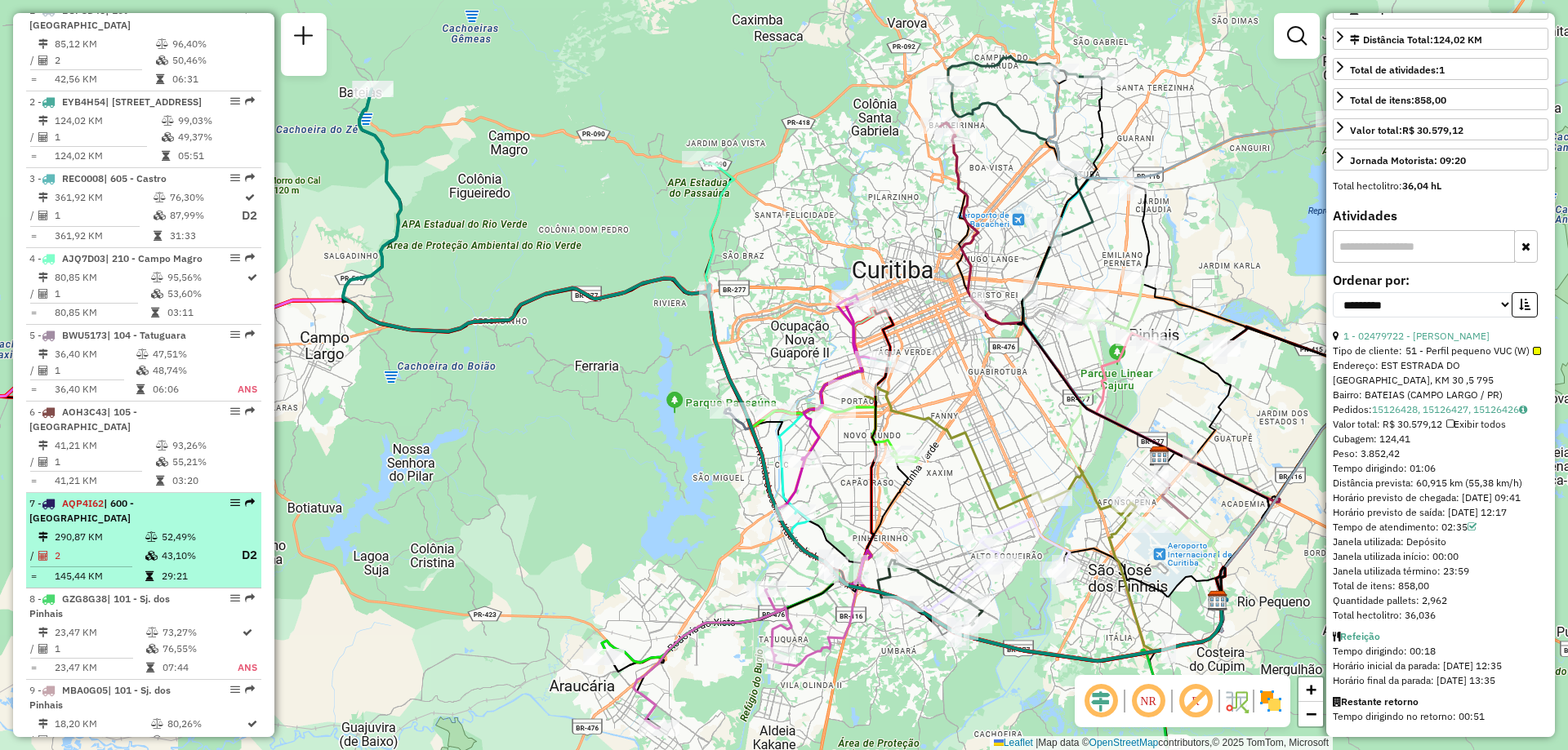
scroll to position [735, 0]
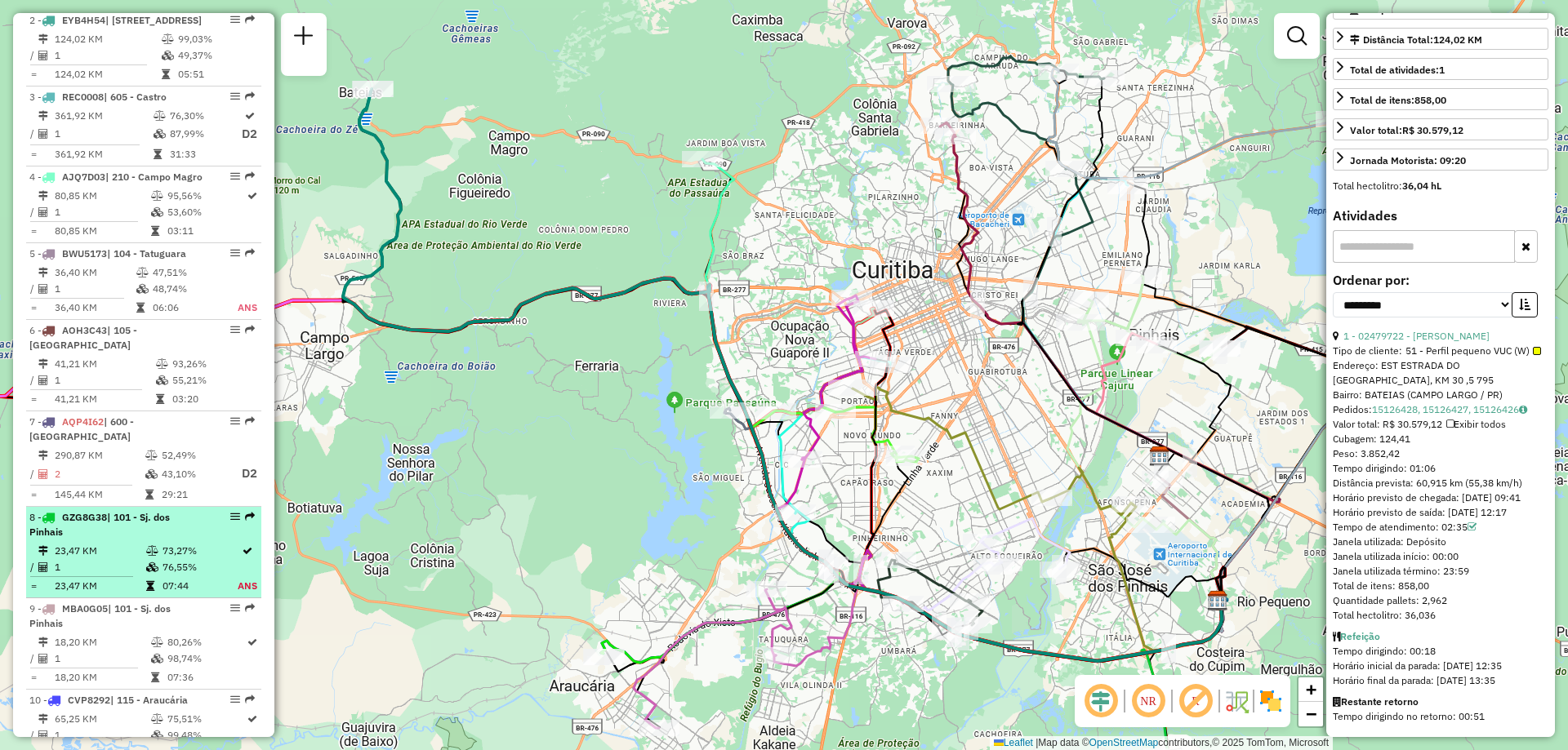
click at [127, 570] on li "8 - GZG8G38 | 101 - Sj. dos Pinhais 23,47 KM 73,27% / 1 76,55% = 23,47 KM 07:44…" at bounding box center [144, 553] width 235 height 91
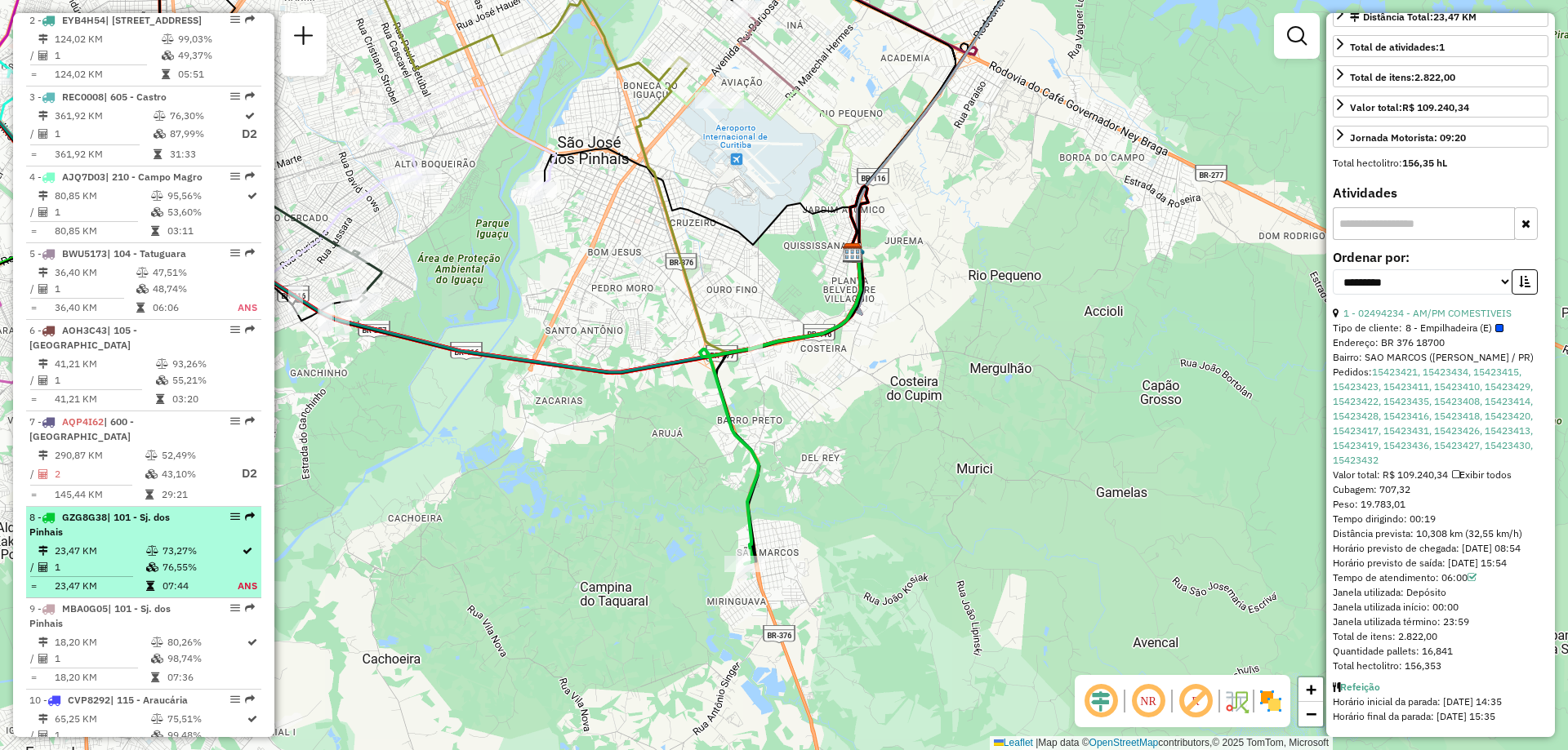
scroll to position [816, 0]
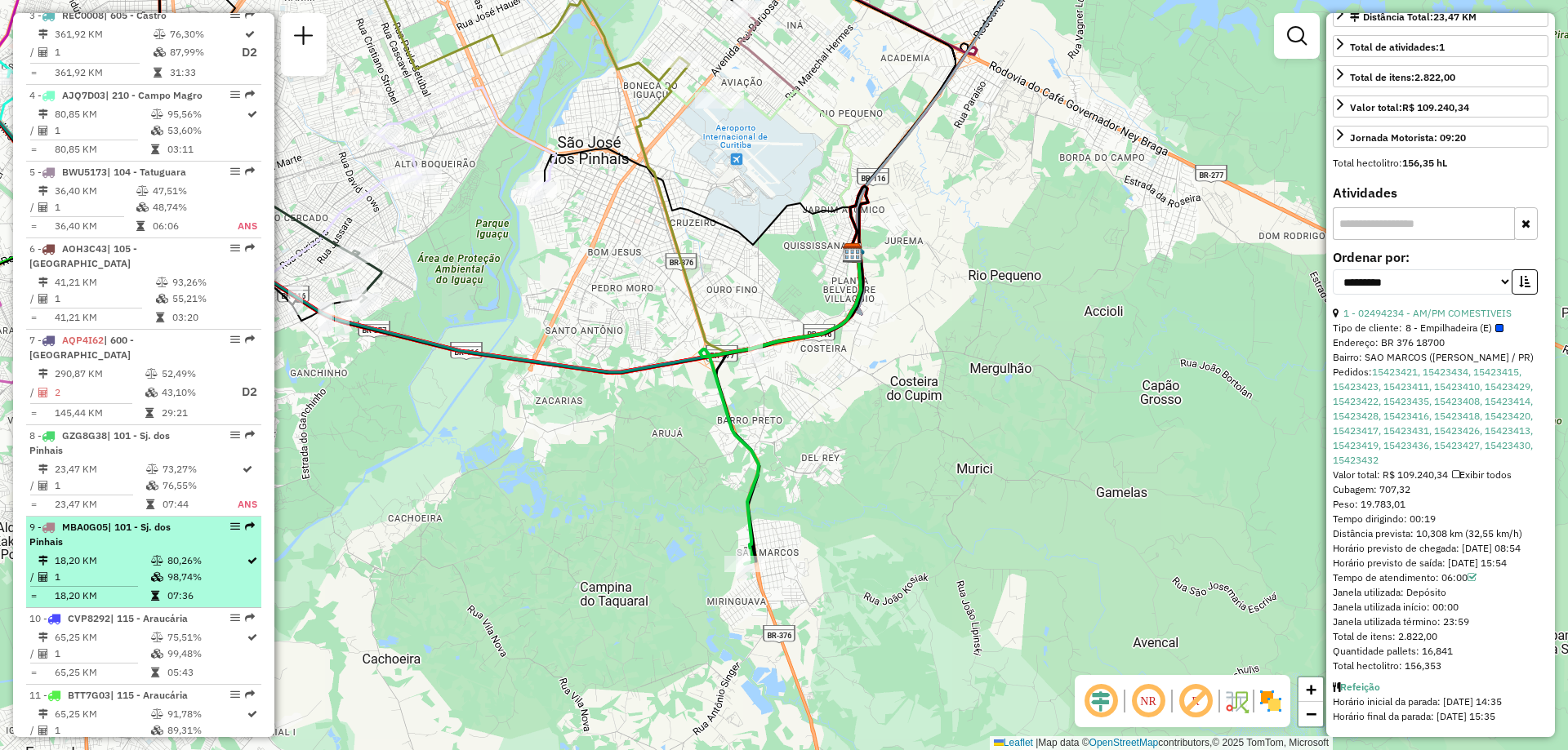
click at [119, 550] on div "9 - MBA0G05 | 101 - Sj. dos Pinhais" at bounding box center [116, 535] width 173 height 30
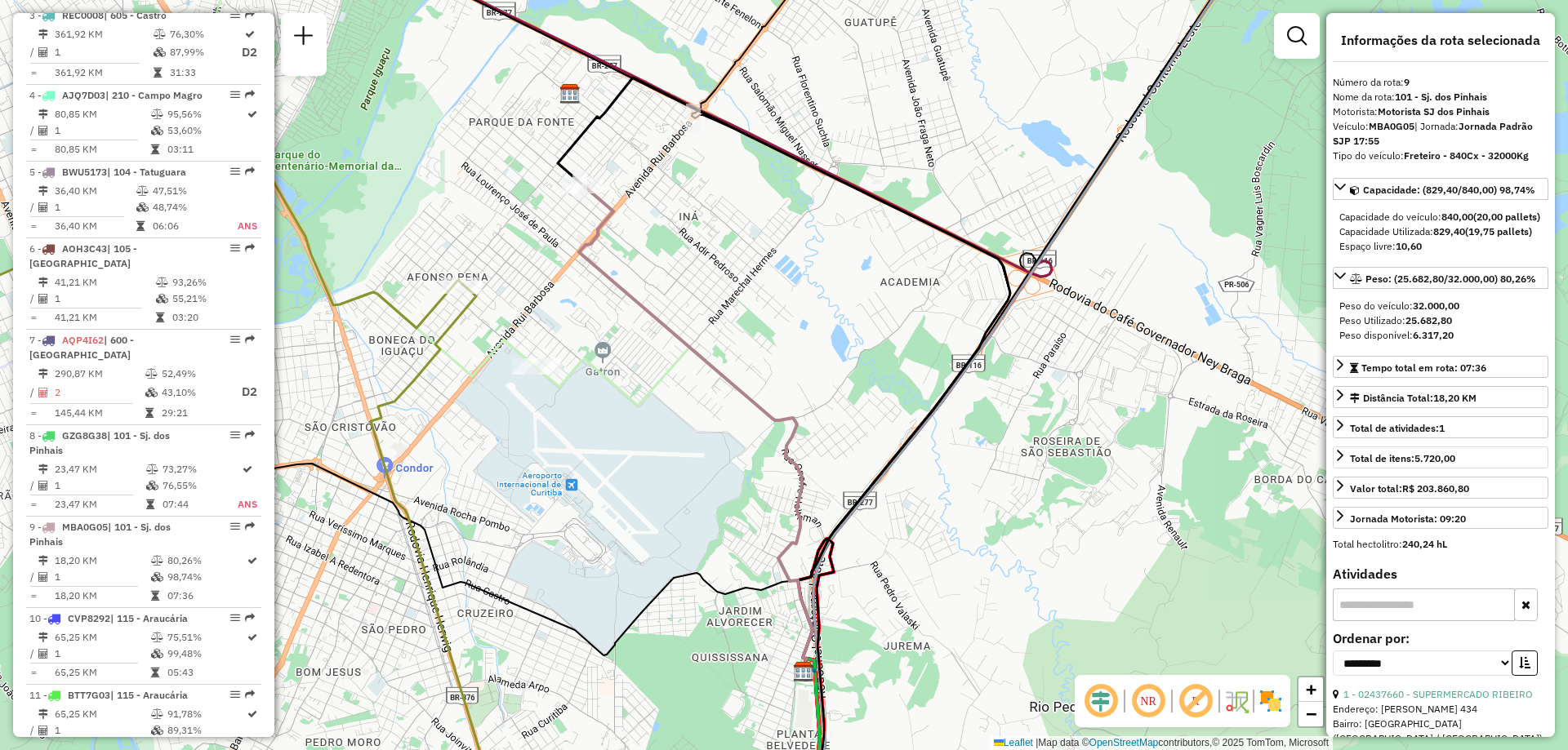
scroll to position [245, 0]
